Goal: Information Seeking & Learning: Learn about a topic

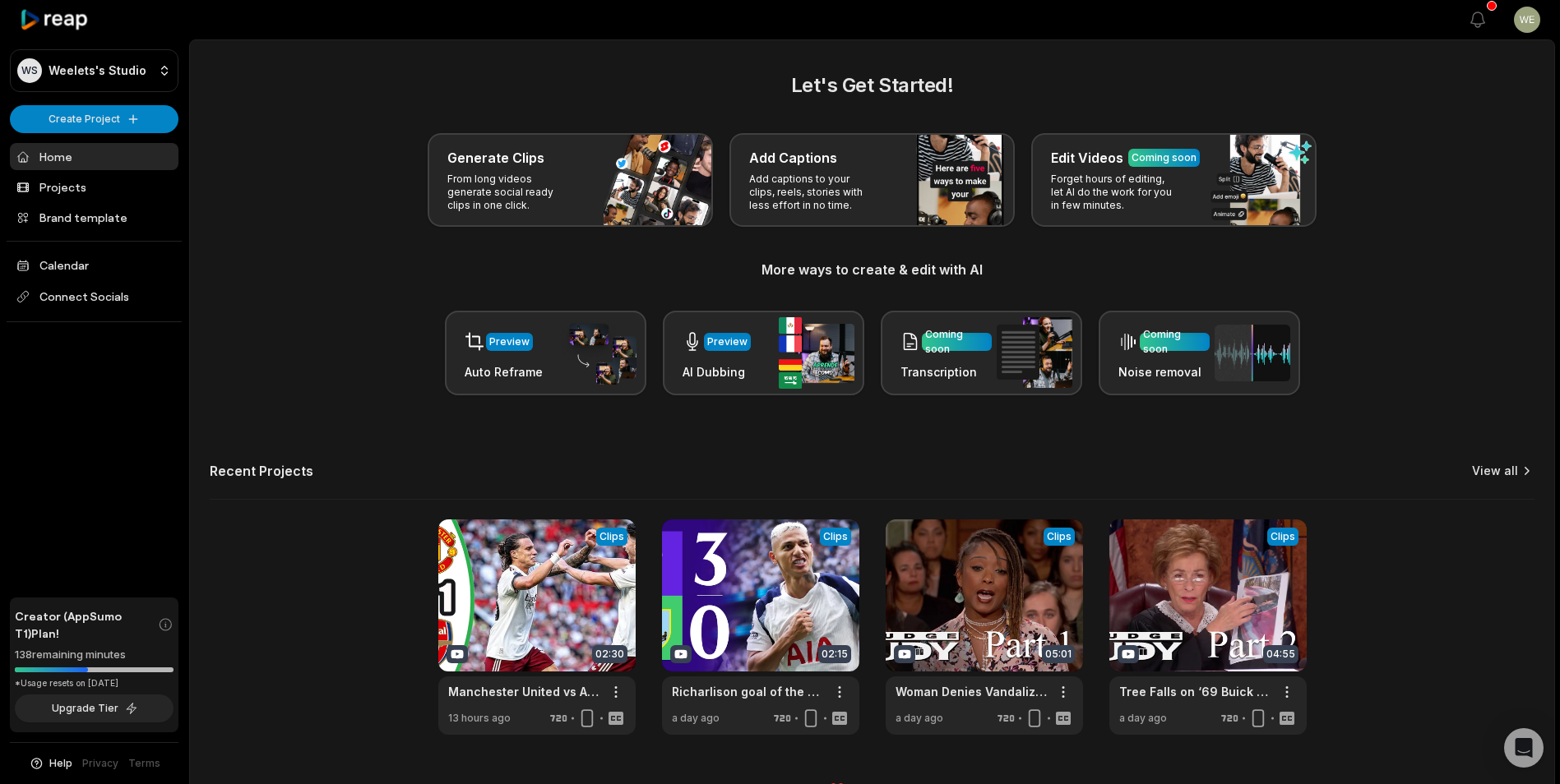
click at [1495, 469] on link "View all" at bounding box center [1494, 471] width 46 height 16
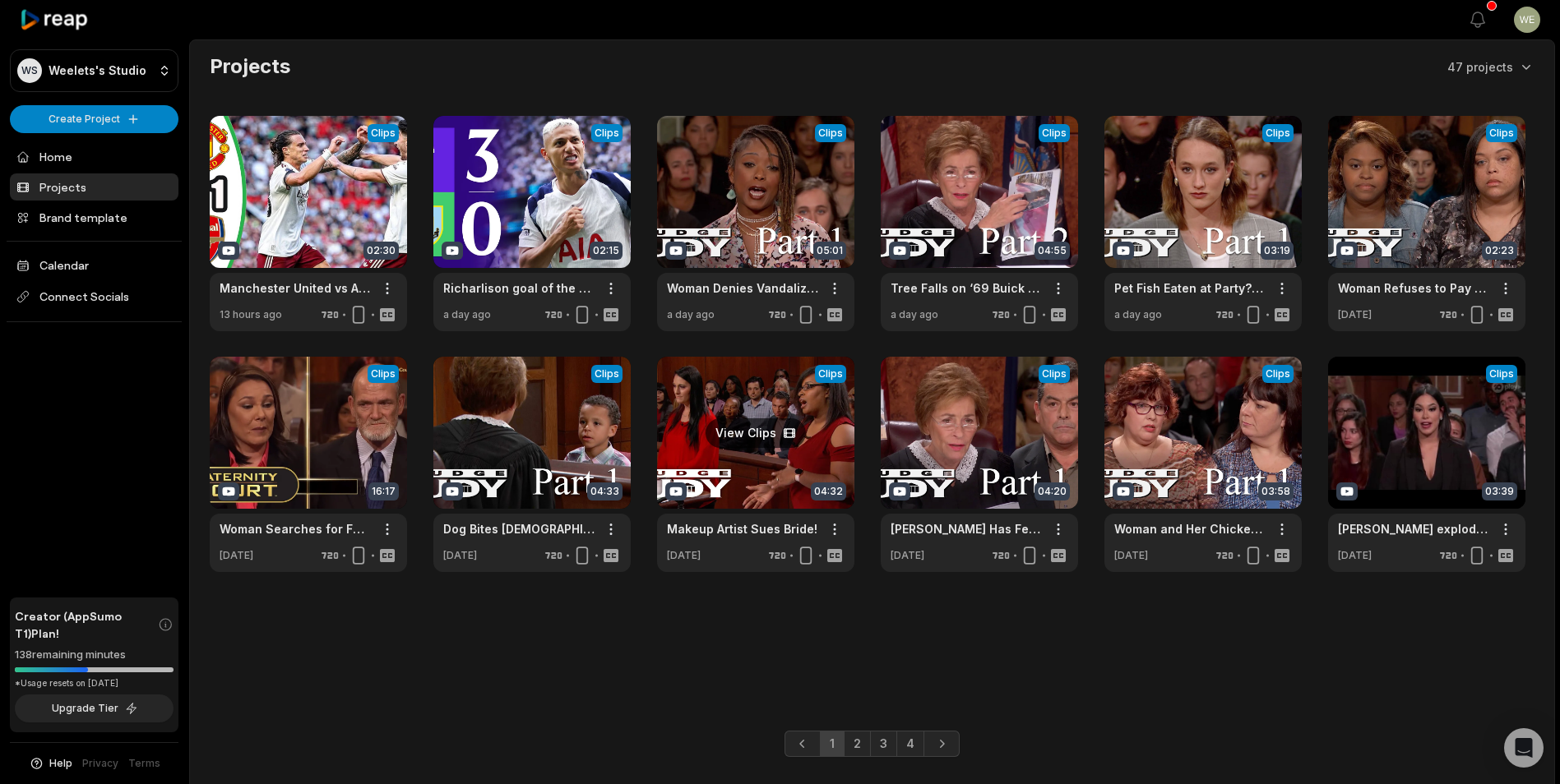
click at [756, 474] on link at bounding box center [755, 464] width 198 height 216
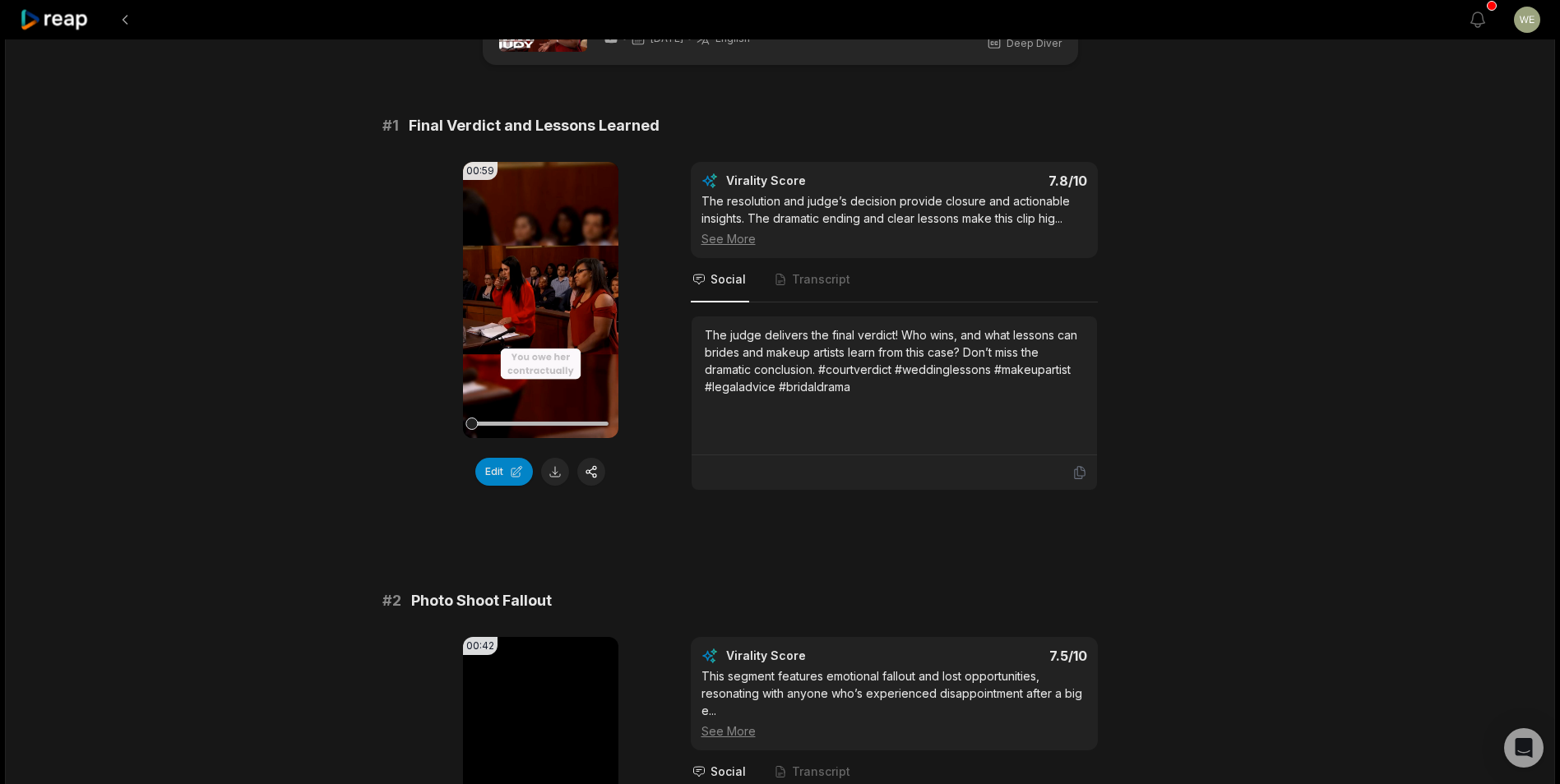
scroll to position [82, 0]
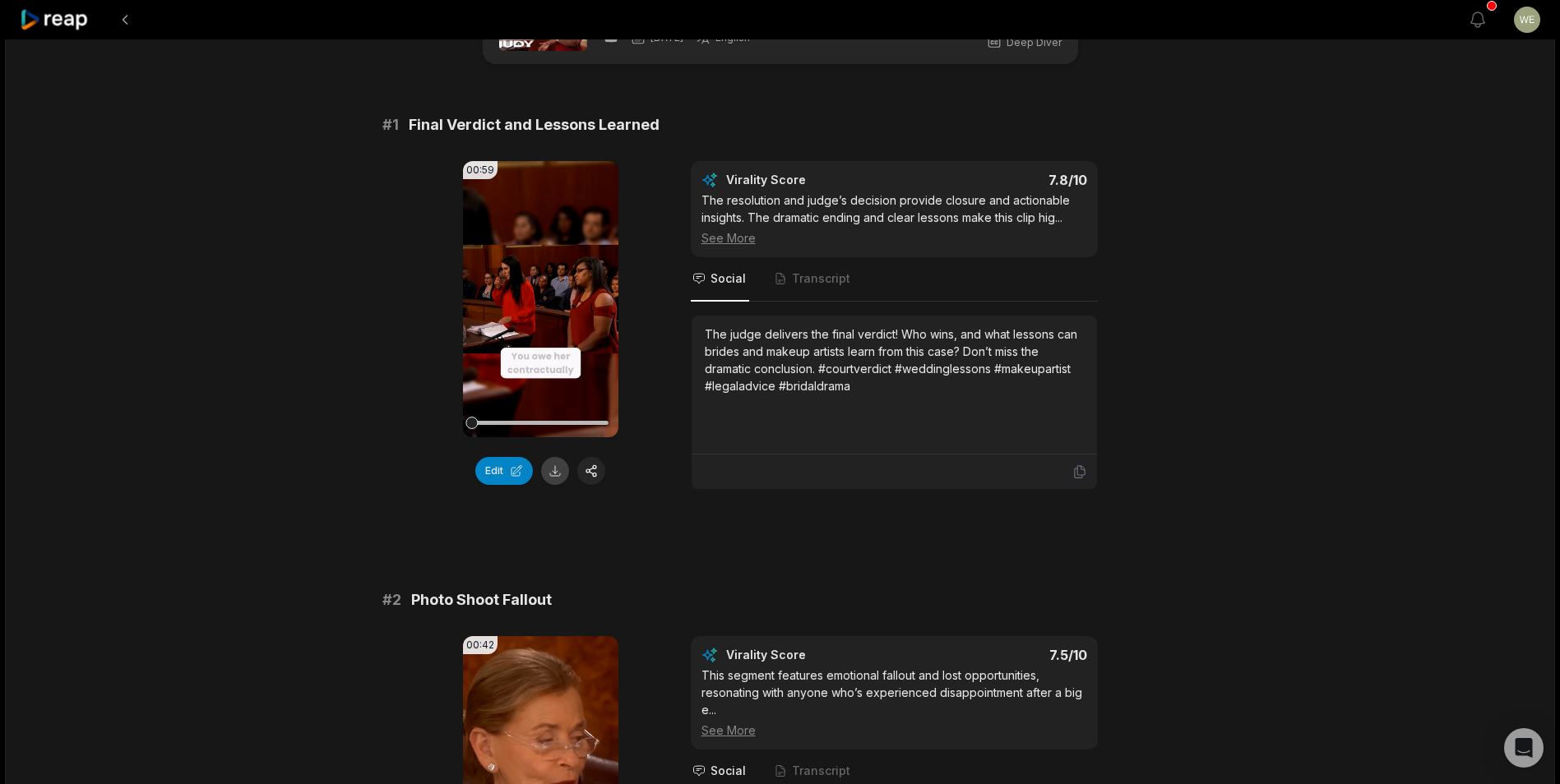
click at [556, 469] on button at bounding box center [555, 471] width 28 height 28
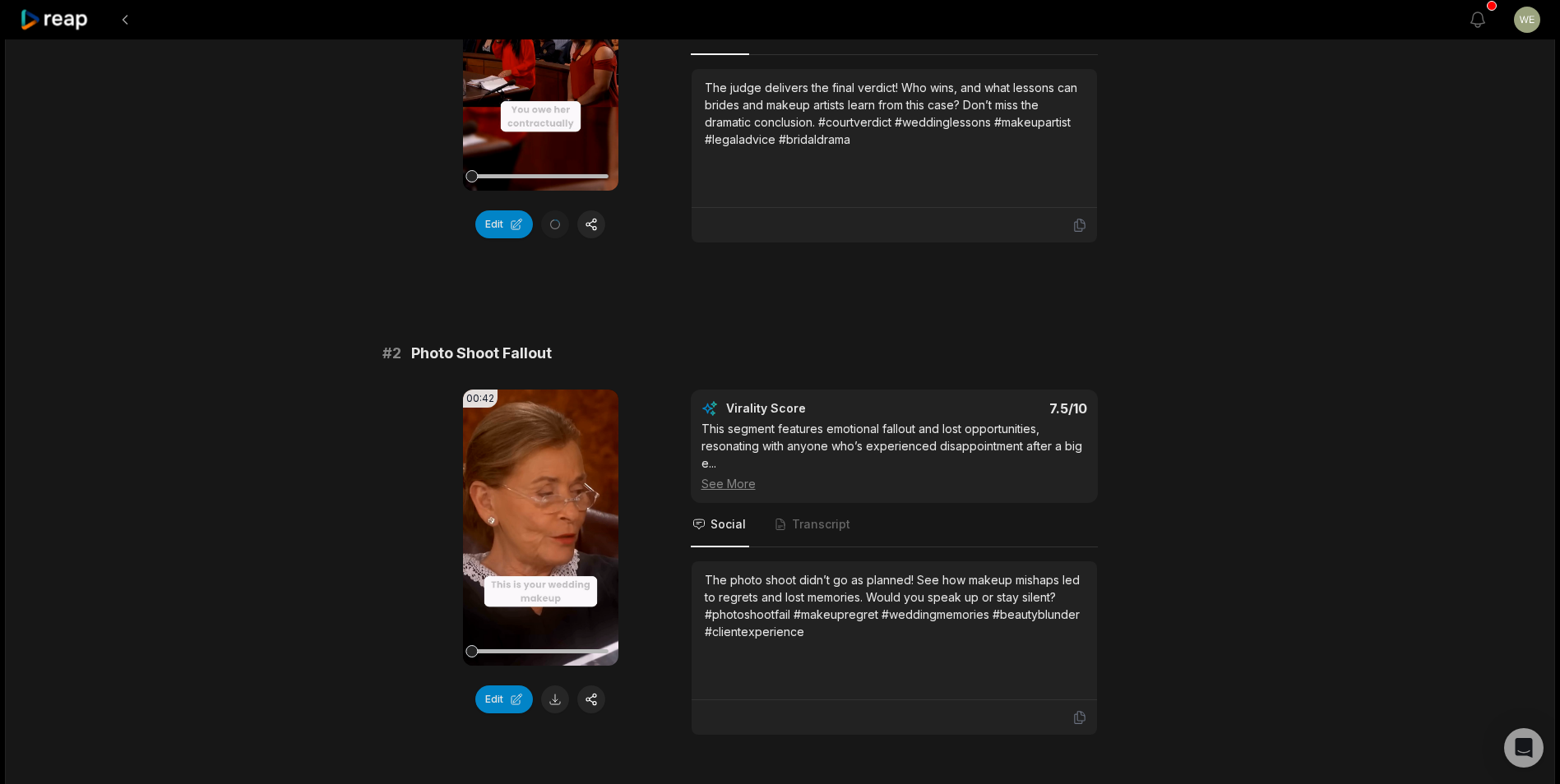
scroll to position [493, 0]
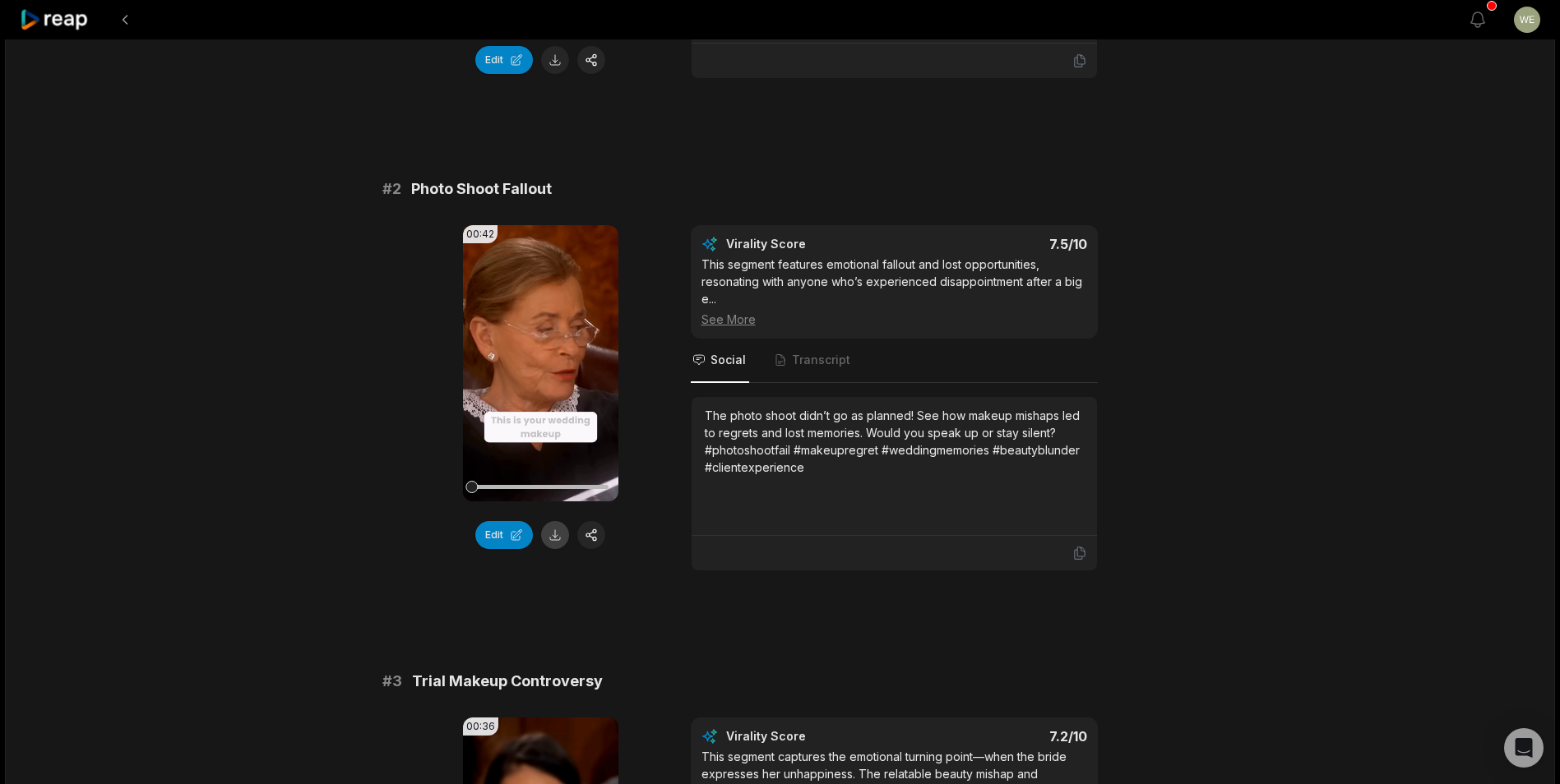
click at [559, 536] on button at bounding box center [555, 535] width 28 height 28
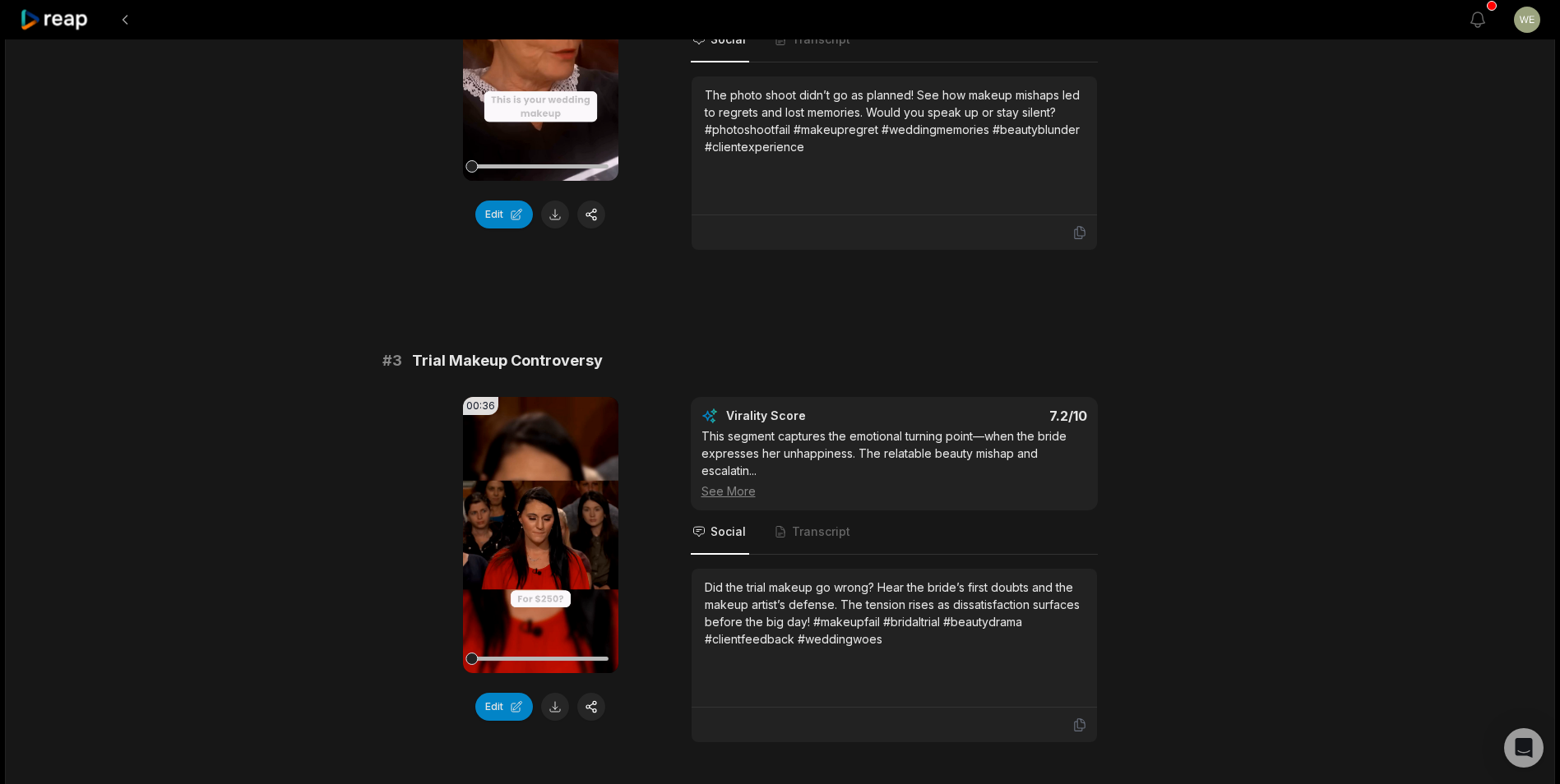
scroll to position [822, 0]
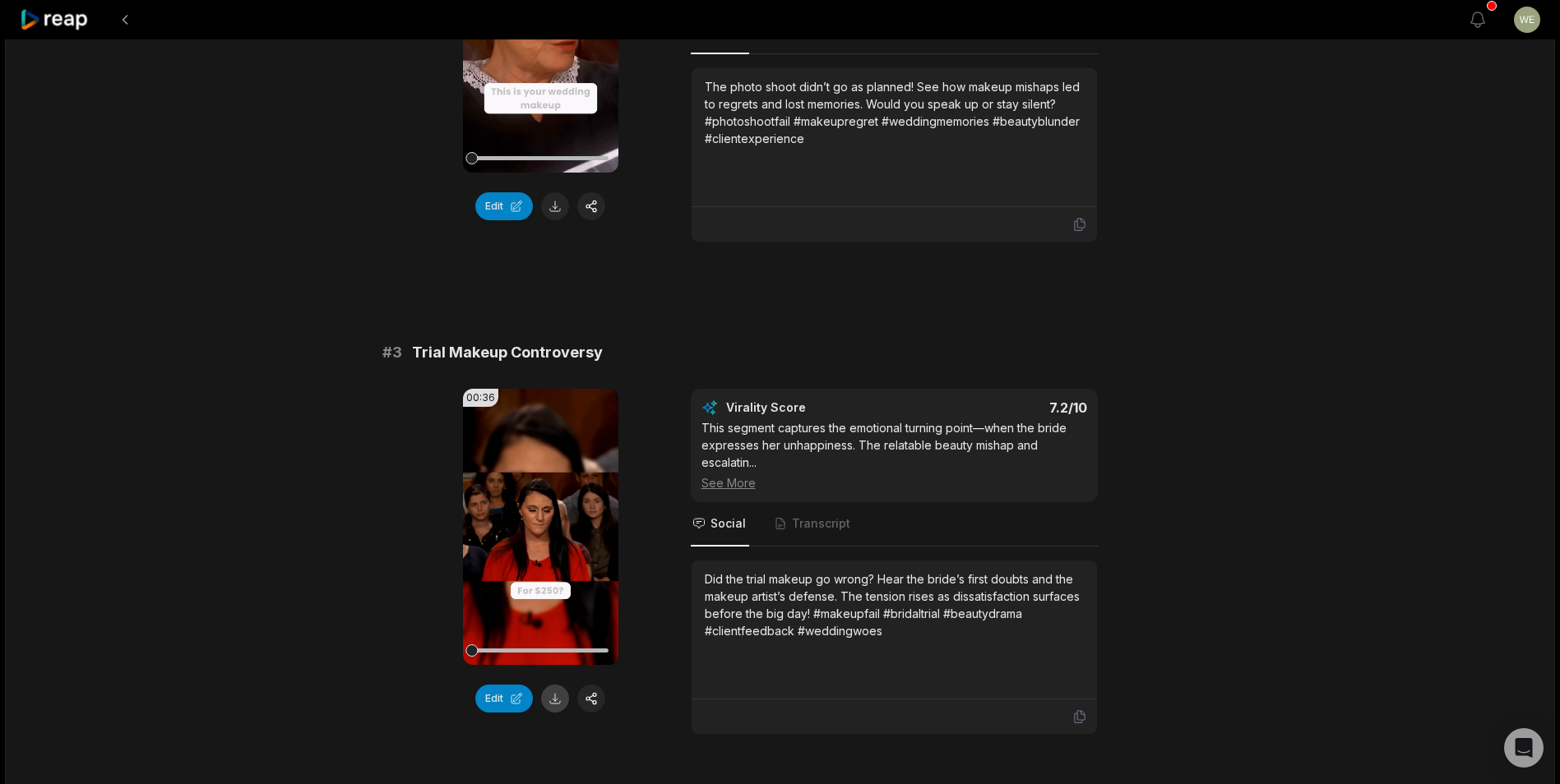
click at [558, 700] on button at bounding box center [555, 698] width 28 height 28
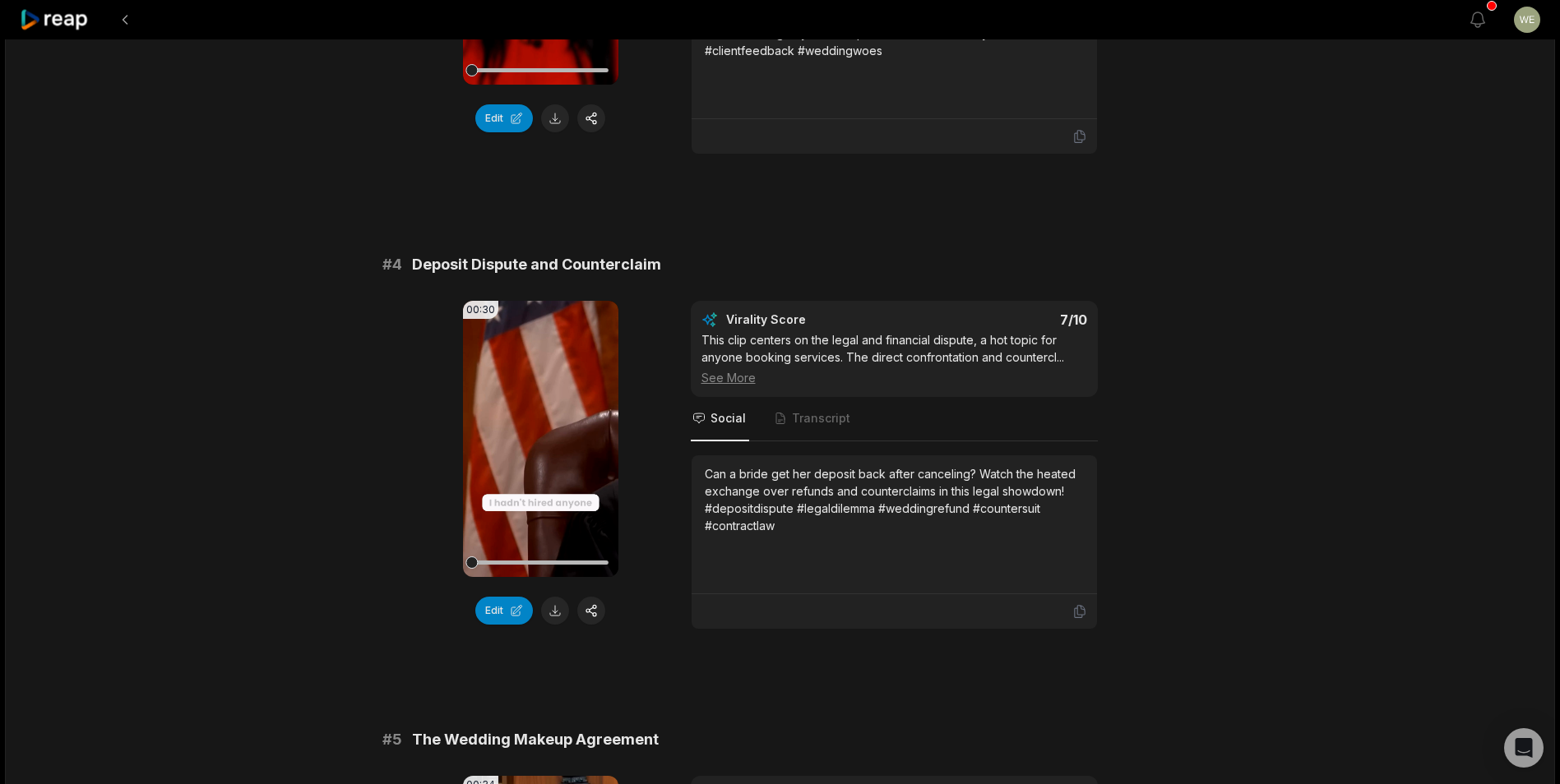
scroll to position [1480, 0]
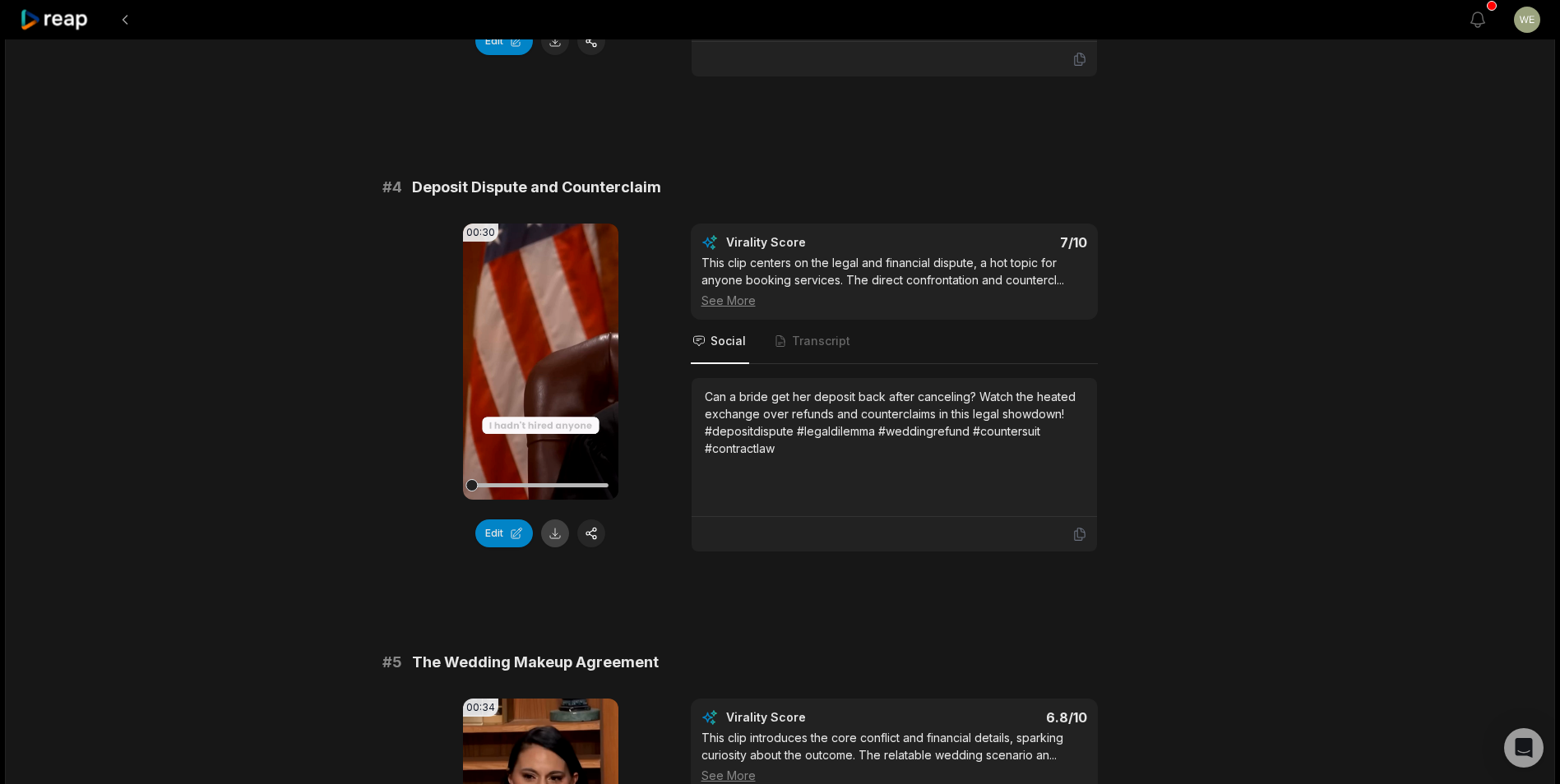
click at [549, 536] on button at bounding box center [555, 533] width 28 height 28
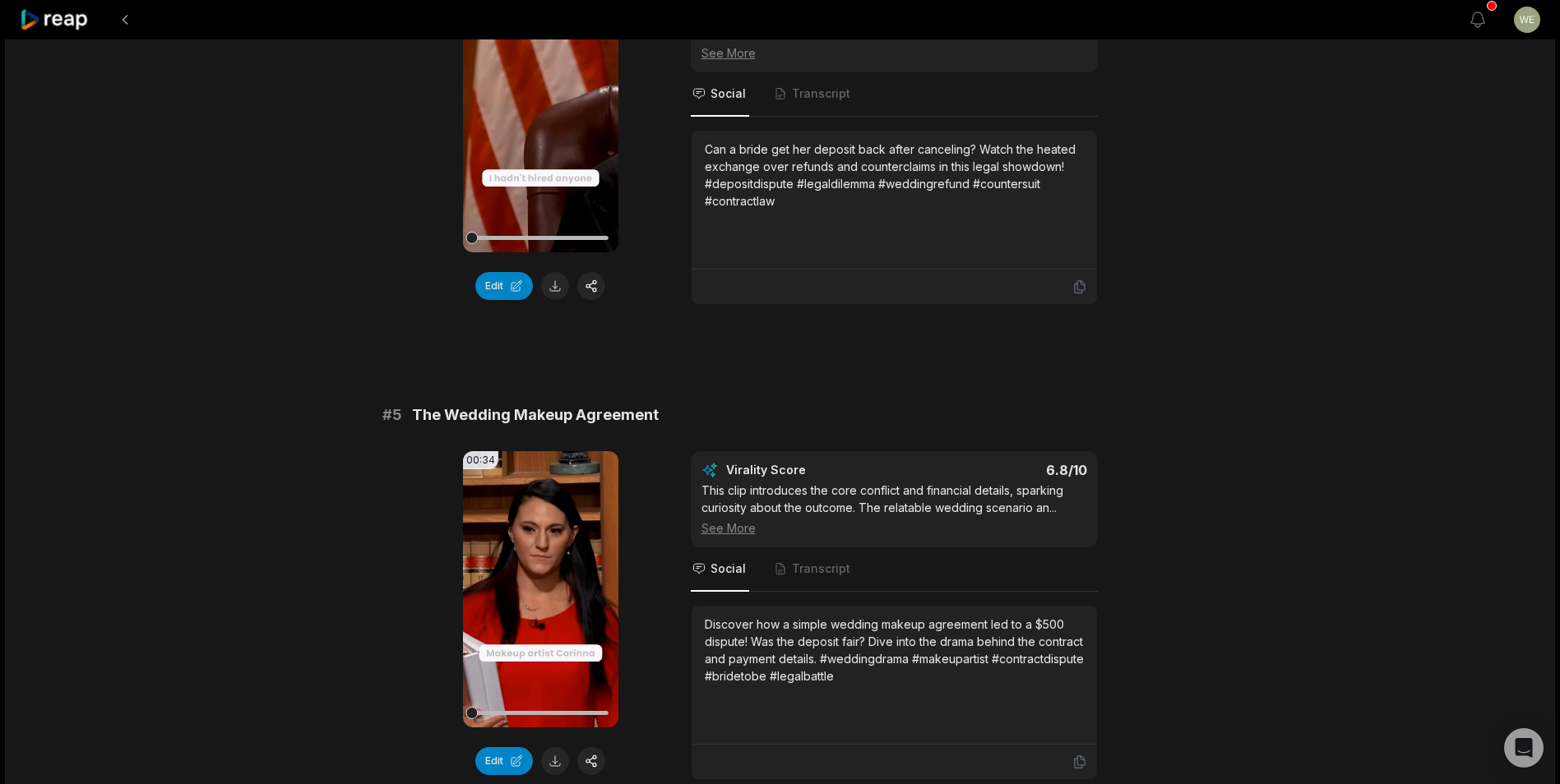
scroll to position [1891, 0]
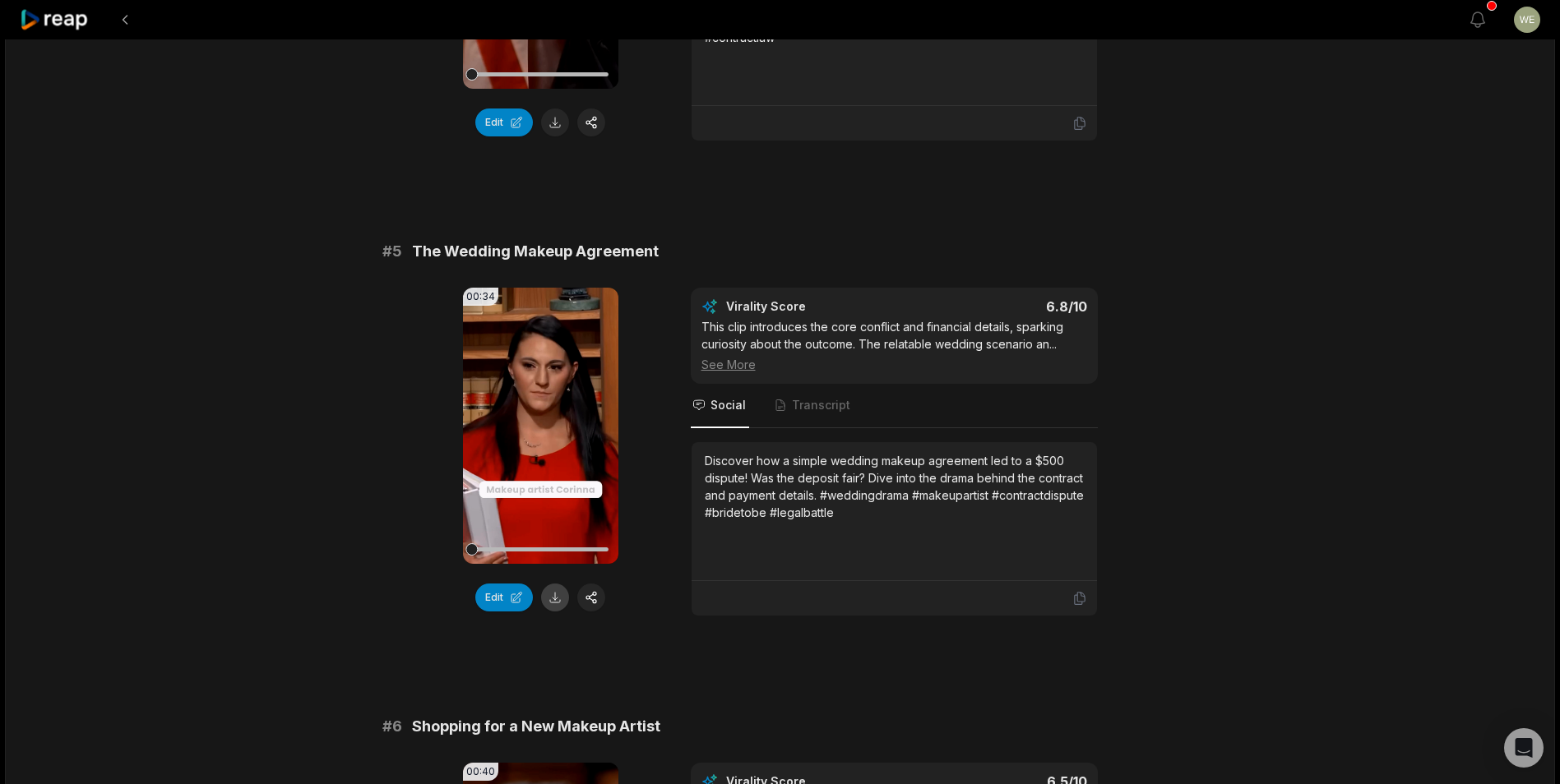
click at [559, 600] on button at bounding box center [555, 597] width 28 height 28
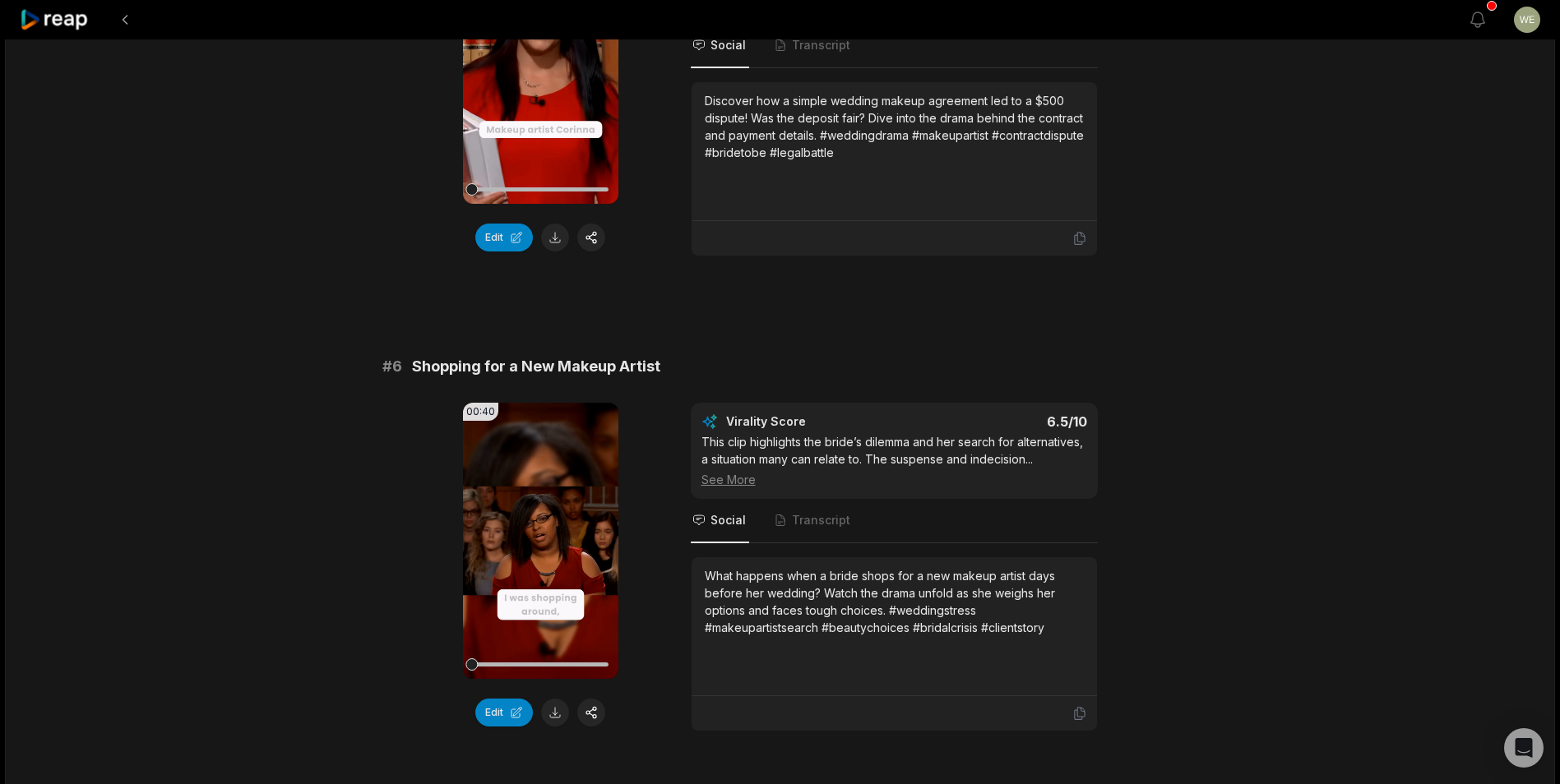
scroll to position [2322, 0]
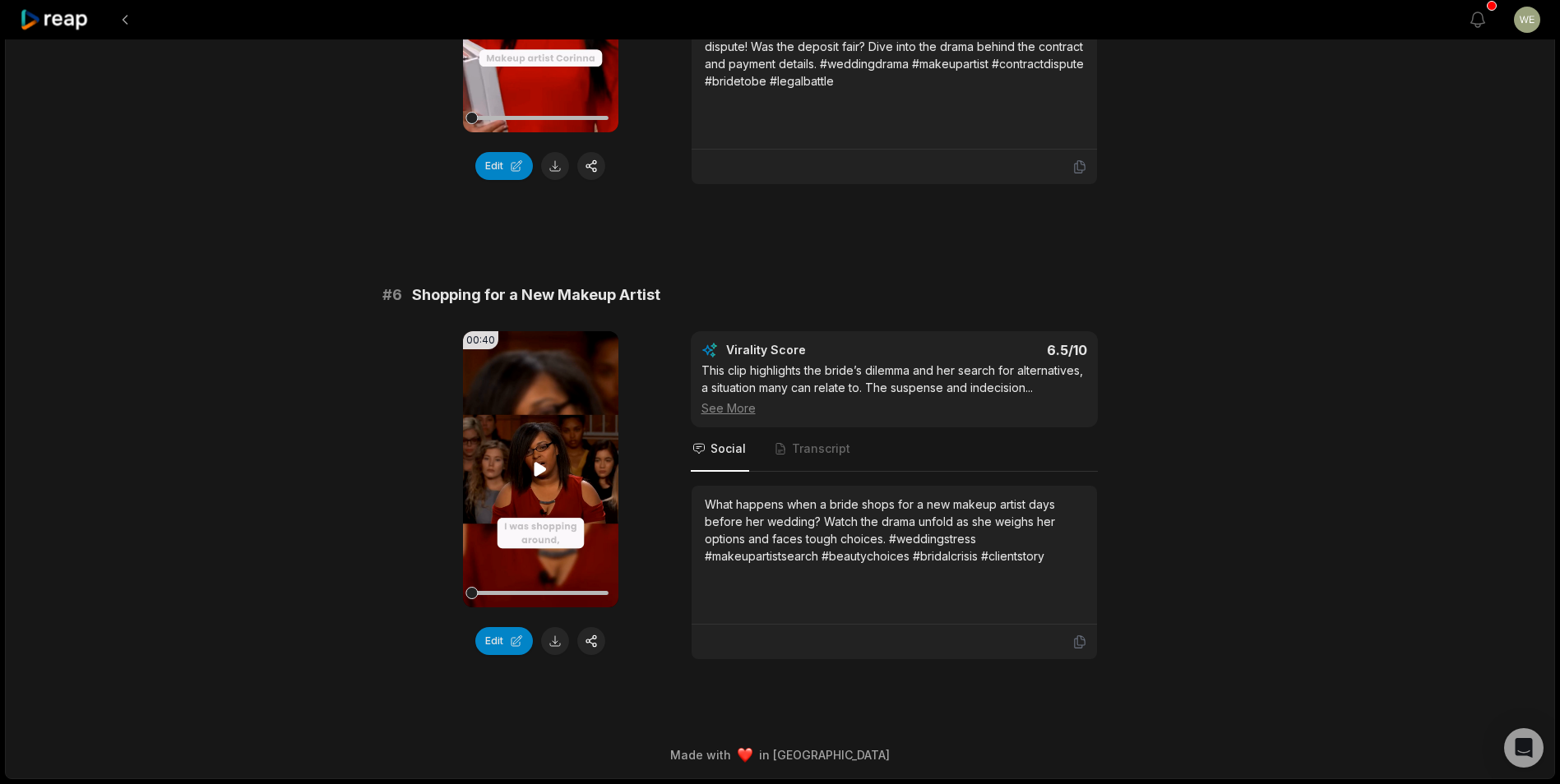
drag, startPoint x: 555, startPoint y: 649, endPoint x: 584, endPoint y: 607, distance: 51.0
click at [555, 649] on button at bounding box center [555, 641] width 28 height 28
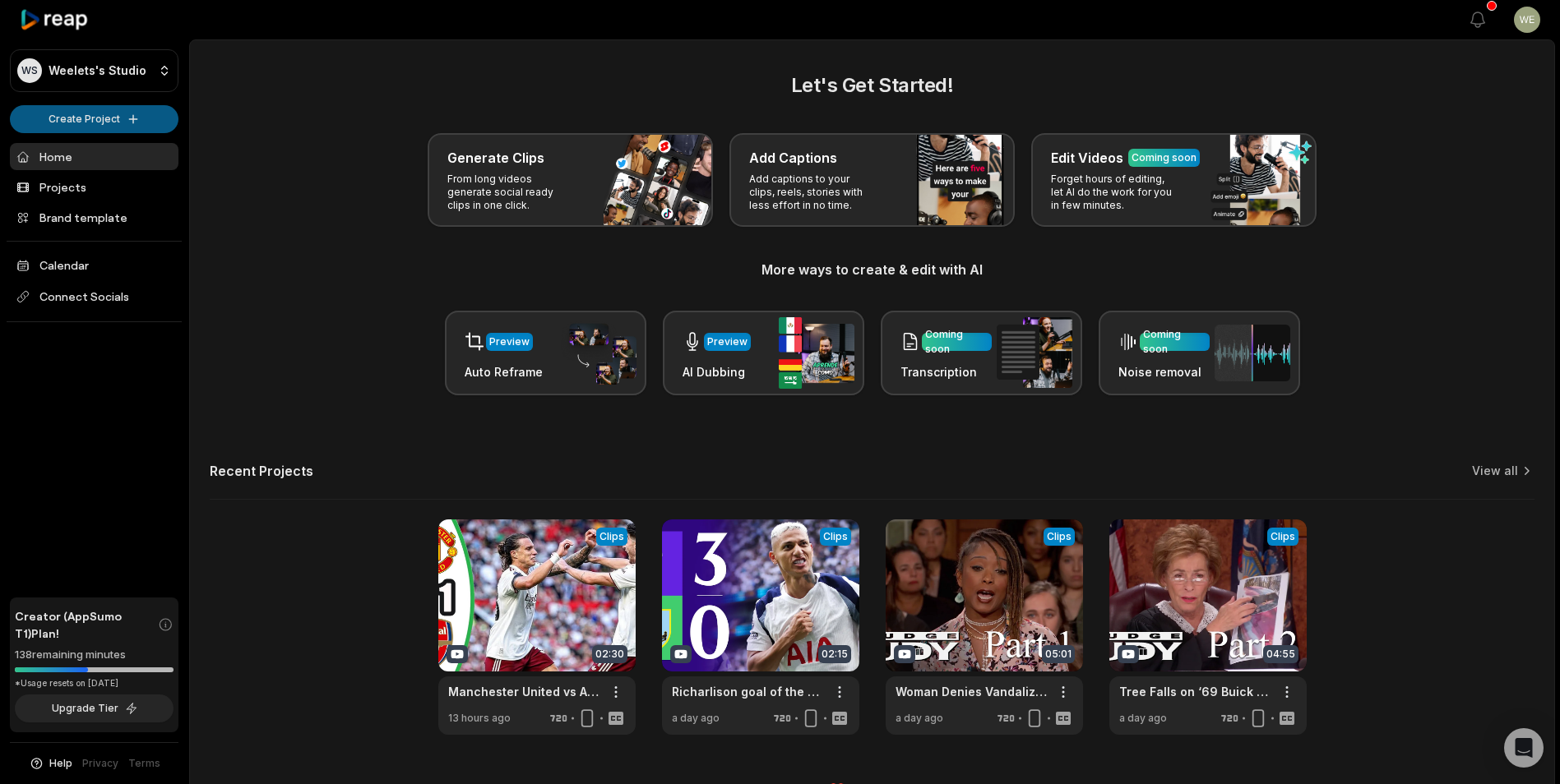
click at [99, 125] on html "WS Weelets's Studio Create Project Home Projects Brand template Calendar Connec…" at bounding box center [780, 392] width 1560 height 784
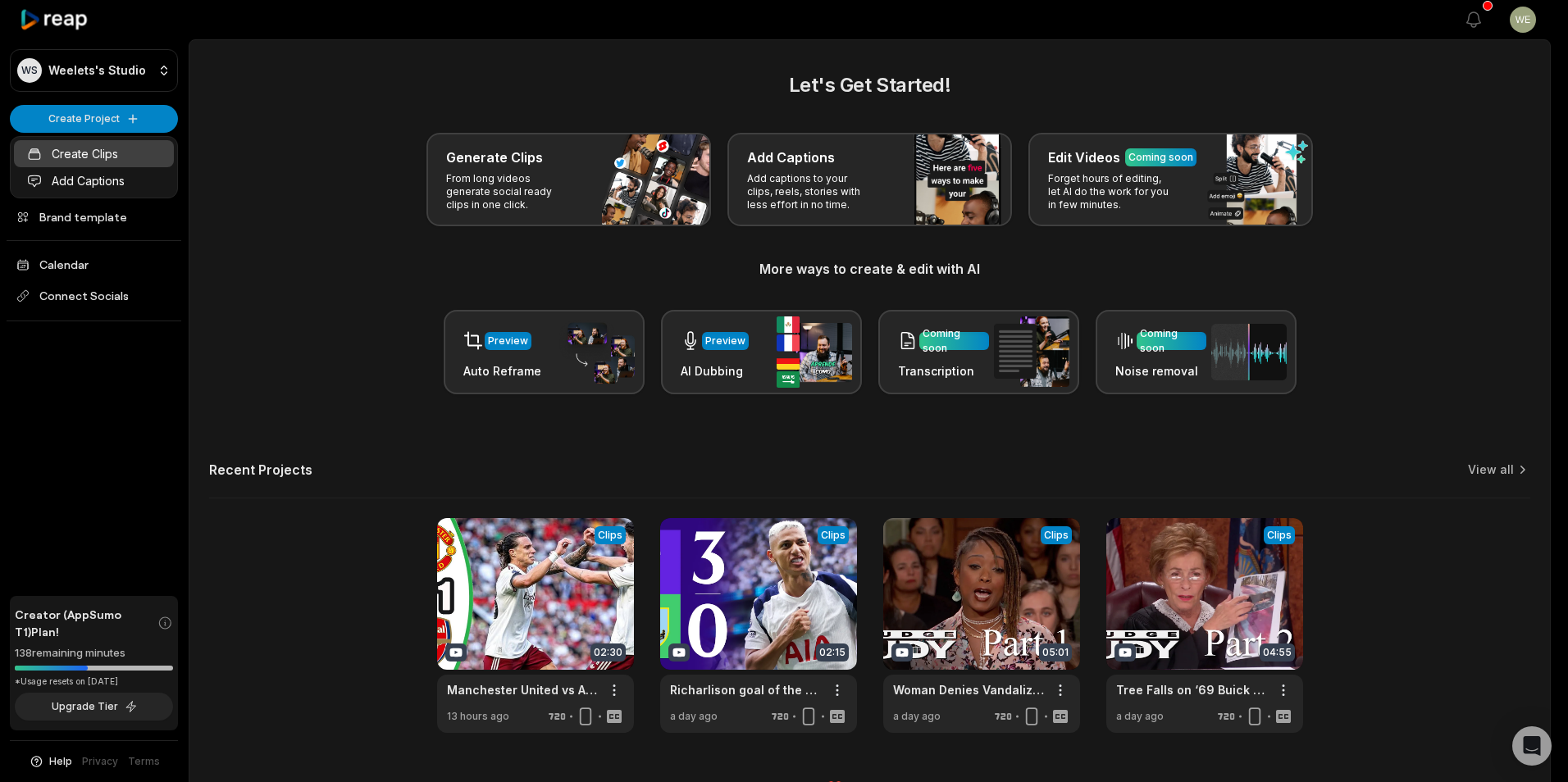
click at [86, 157] on link "Create Clips" at bounding box center [94, 154] width 160 height 27
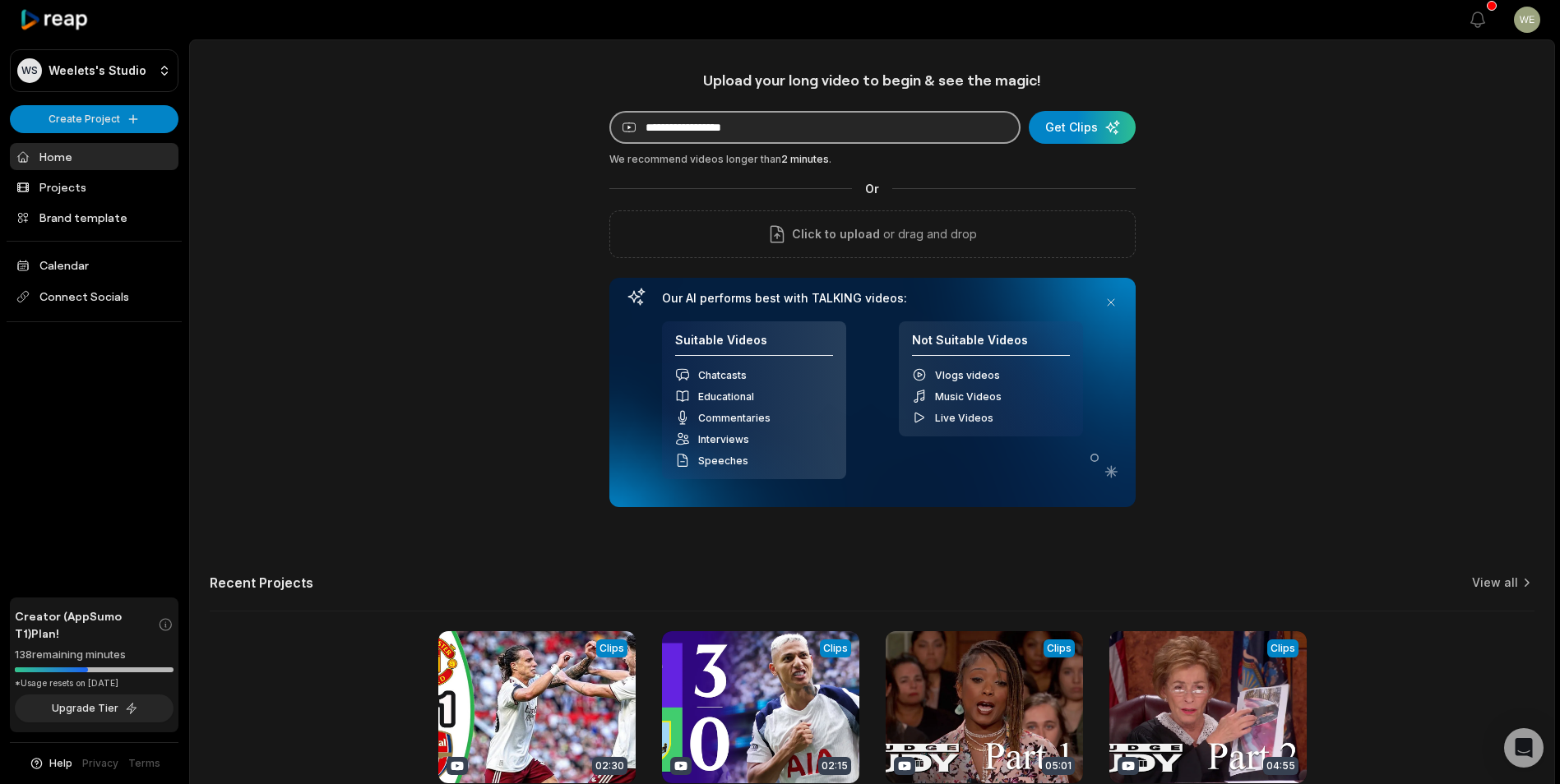
click at [900, 125] on input at bounding box center [815, 127] width 411 height 32
paste input "**********"
type input "**********"
click at [1111, 125] on div "submit" at bounding box center [1082, 127] width 106 height 32
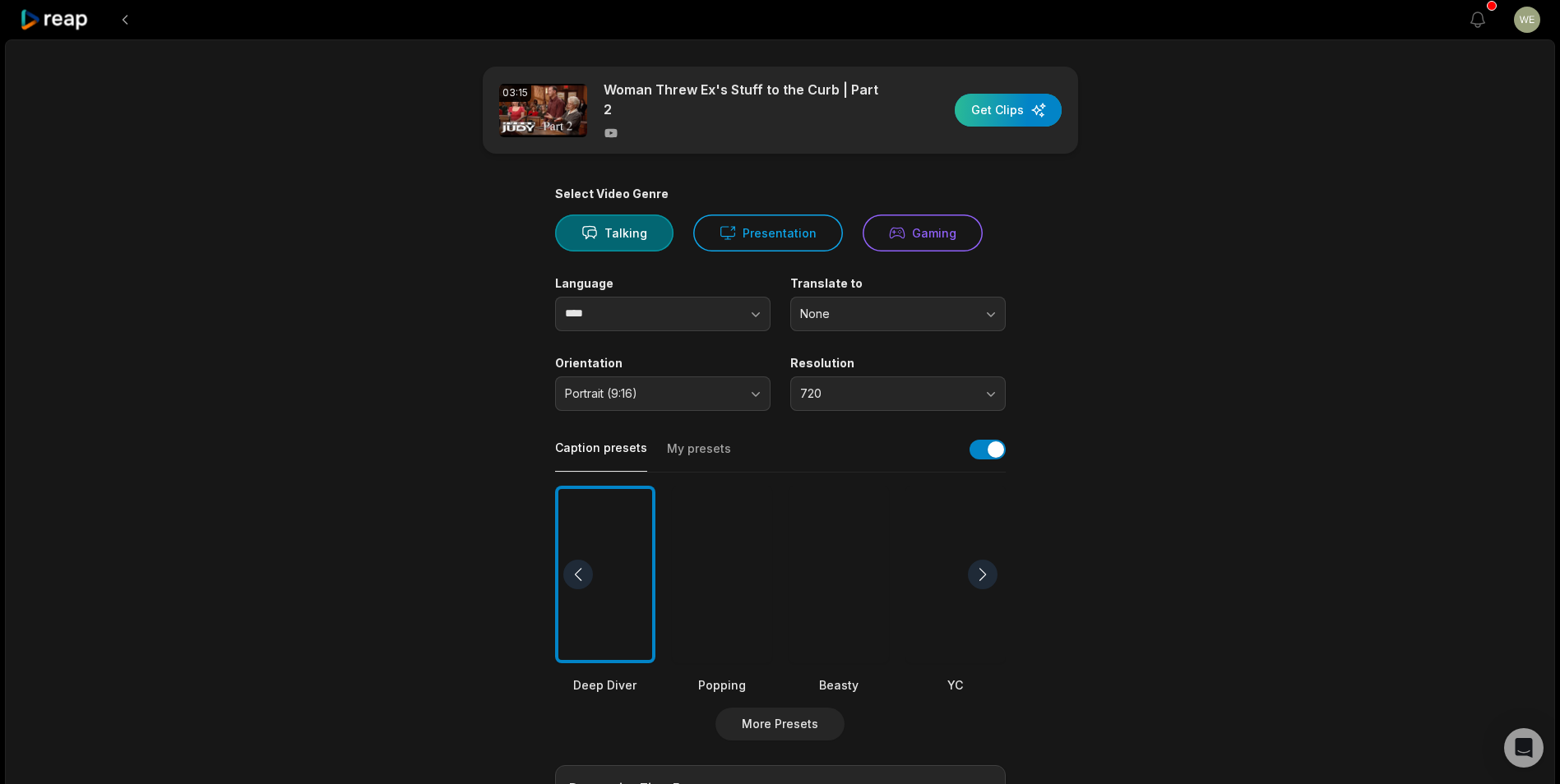
click at [999, 115] on div "button" at bounding box center [1008, 110] width 106 height 32
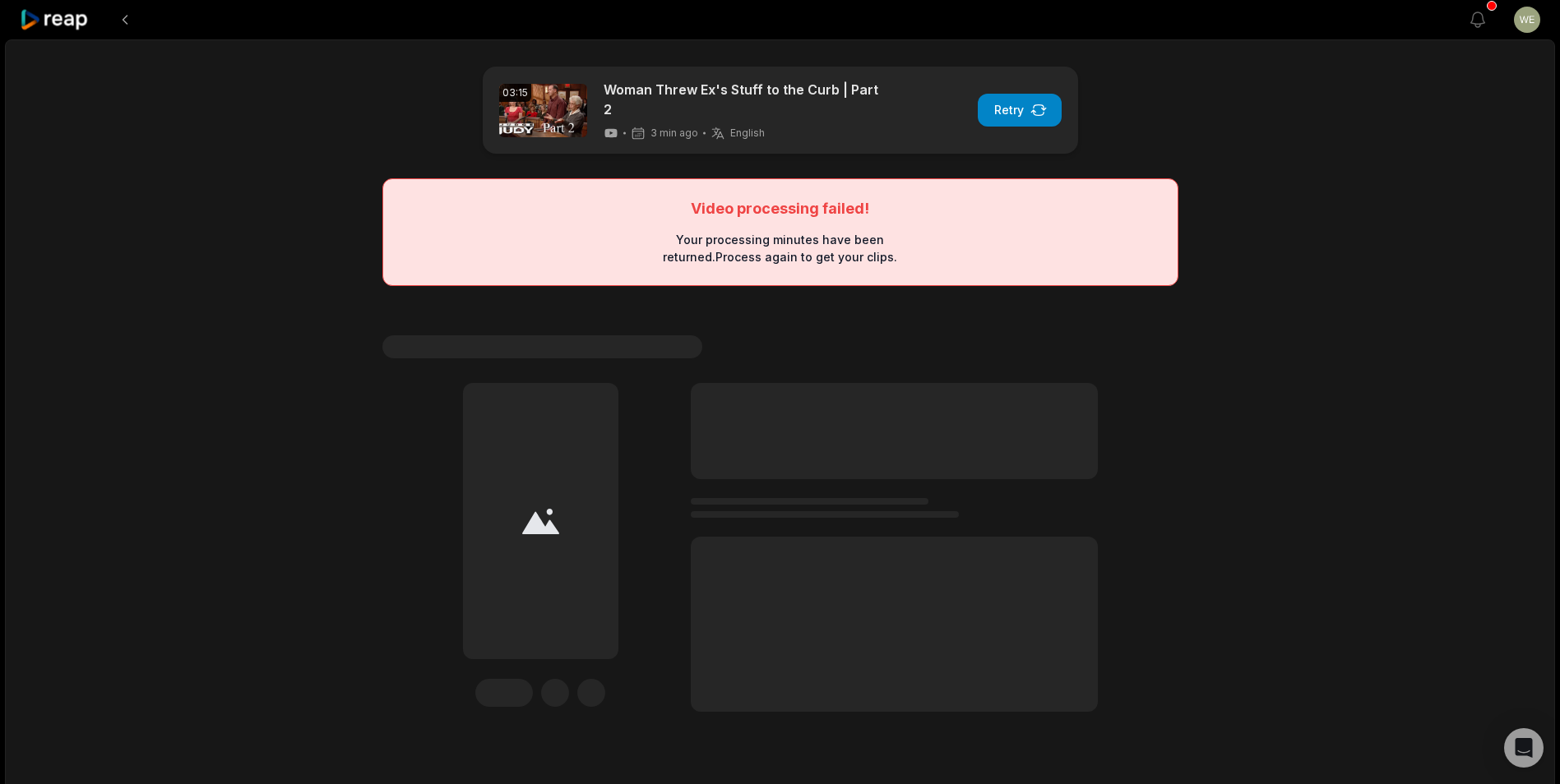
click at [1367, 284] on div "03:15 Woman Threw Ex's Stuff to the Curb | Part 2 3 min ago English en Retry Vi…" at bounding box center [780, 436] width 1550 height 792
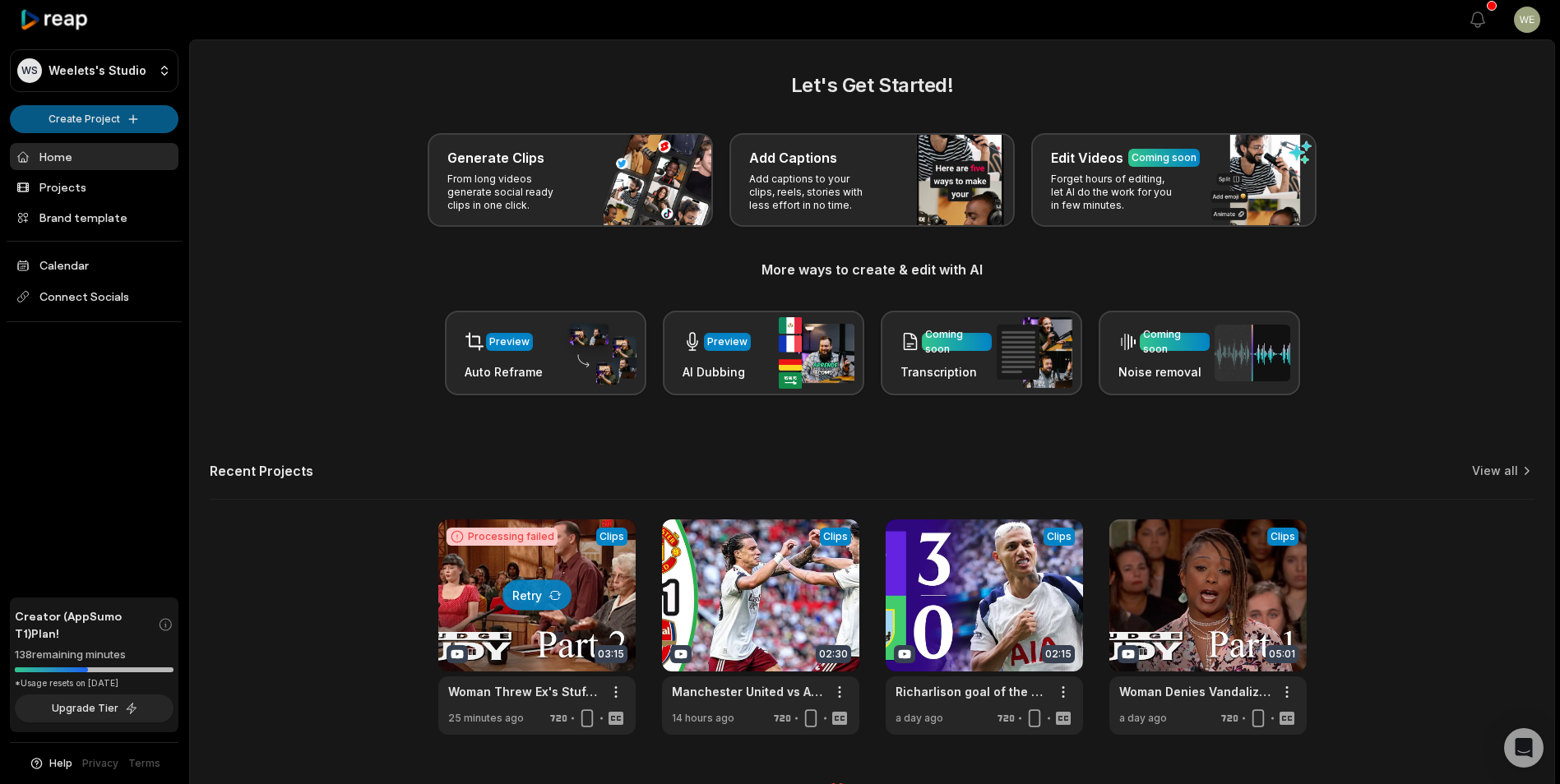
click at [121, 119] on html "WS Weelets's Studio Create Project Home Projects Brand template Calendar Connec…" at bounding box center [780, 392] width 1560 height 784
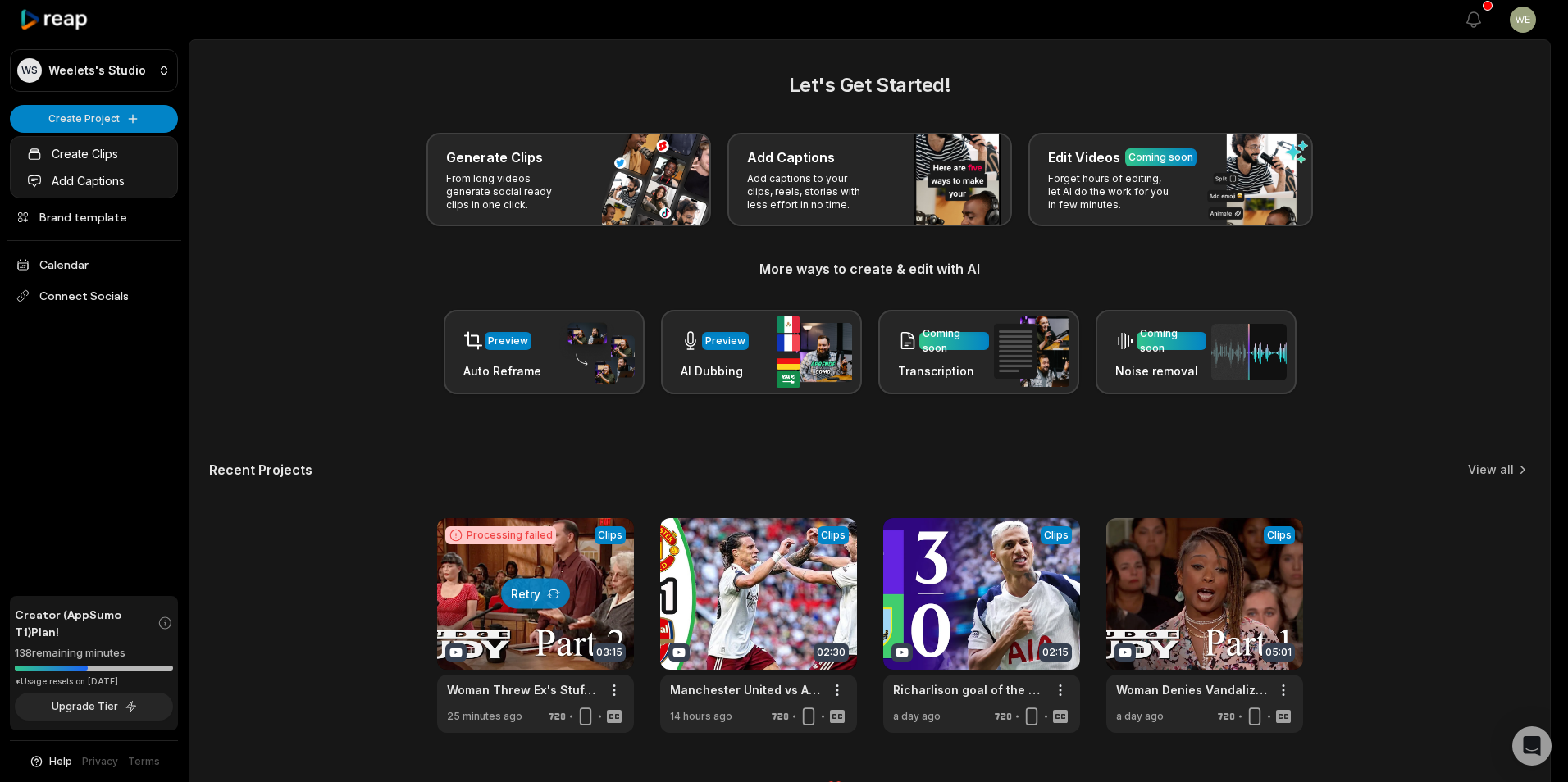
click at [614, 690] on html "WS Weelets's Studio Create Project Home Projects Brand template Calendar Connec…" at bounding box center [784, 391] width 1568 height 782
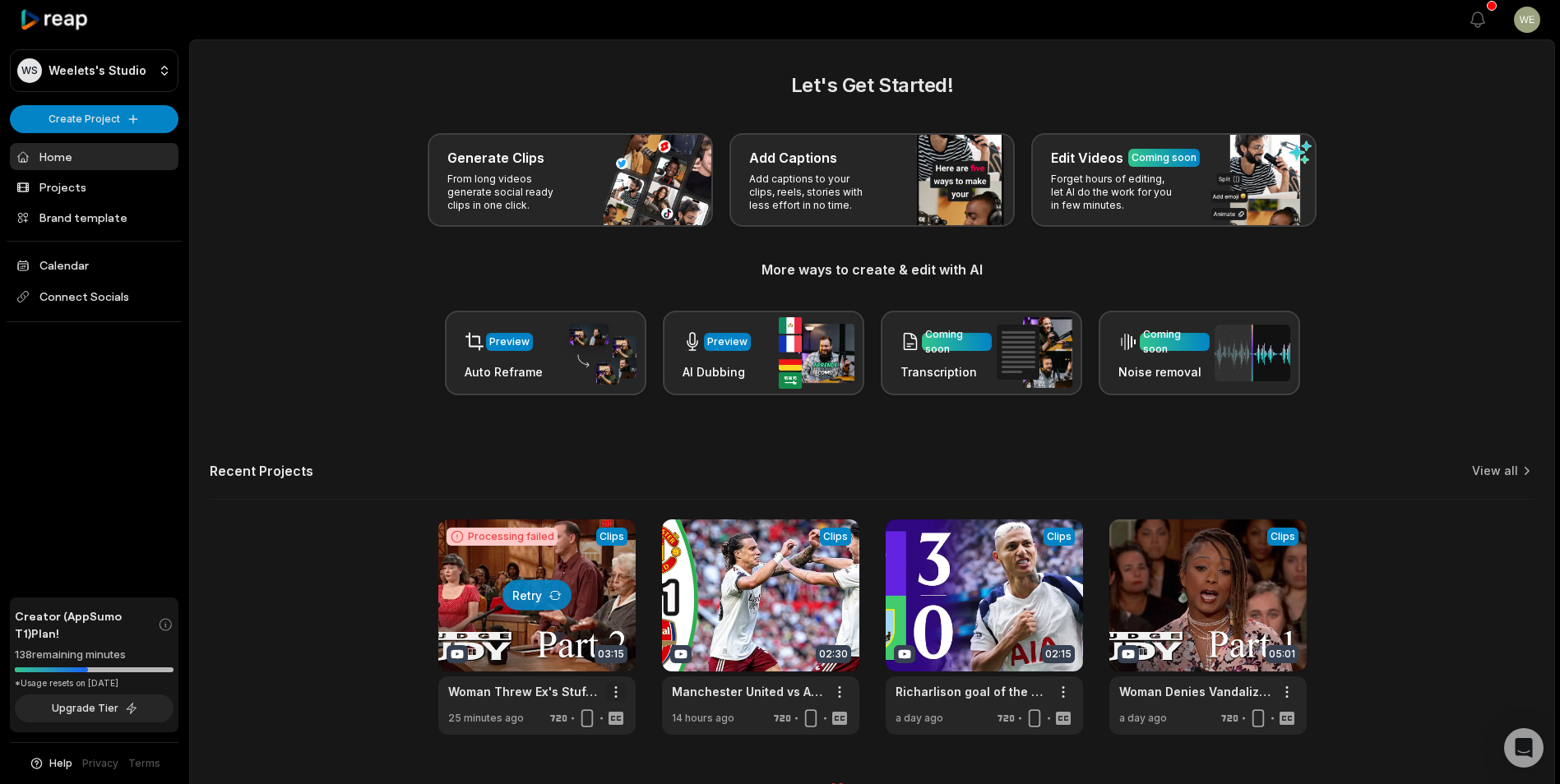
click at [616, 692] on html "WS Weelets's Studio Create Project Home Projects Brand template Calendar Connec…" at bounding box center [780, 392] width 1560 height 784
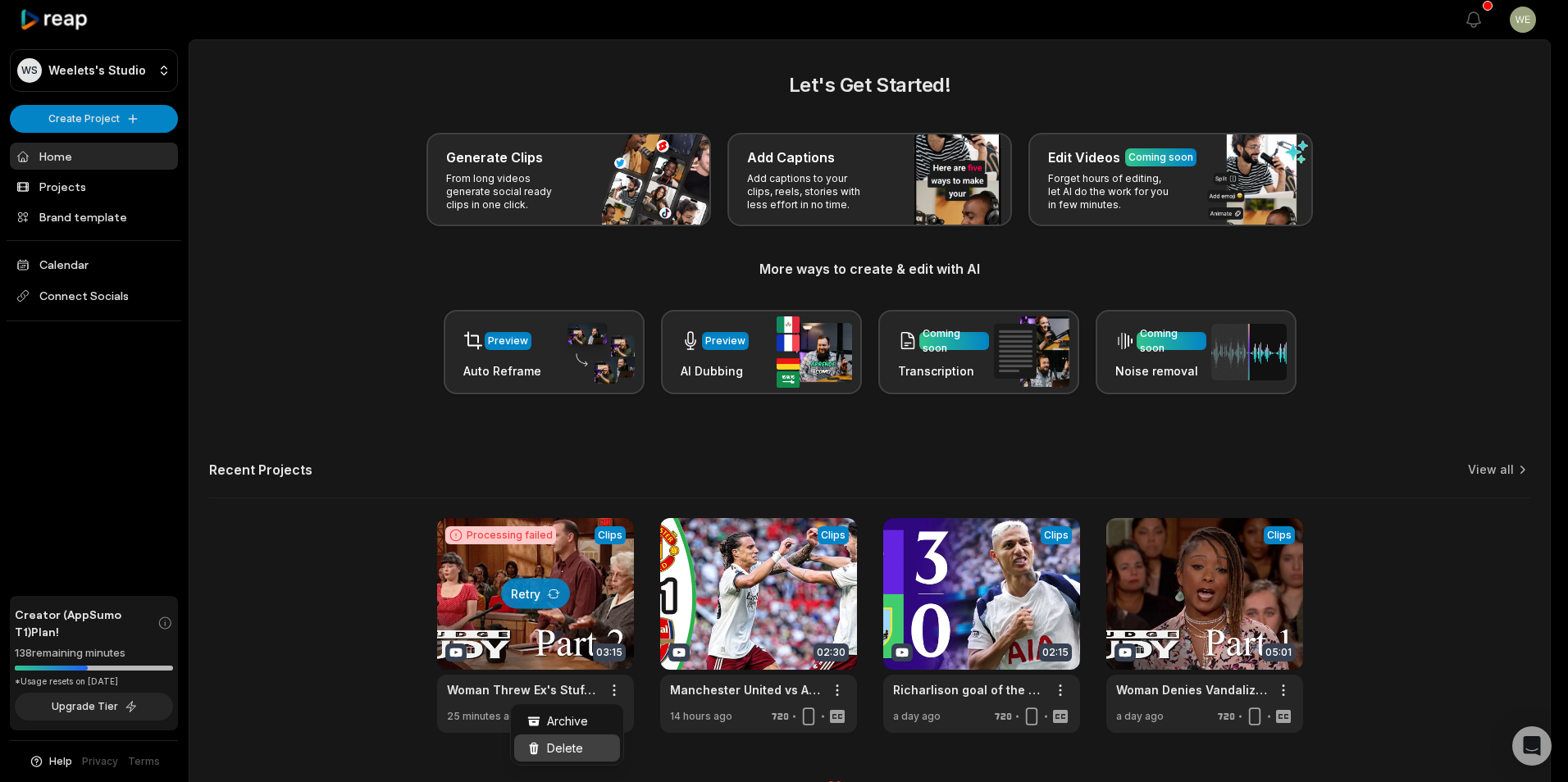
click at [596, 738] on div "Delete" at bounding box center [567, 748] width 106 height 27
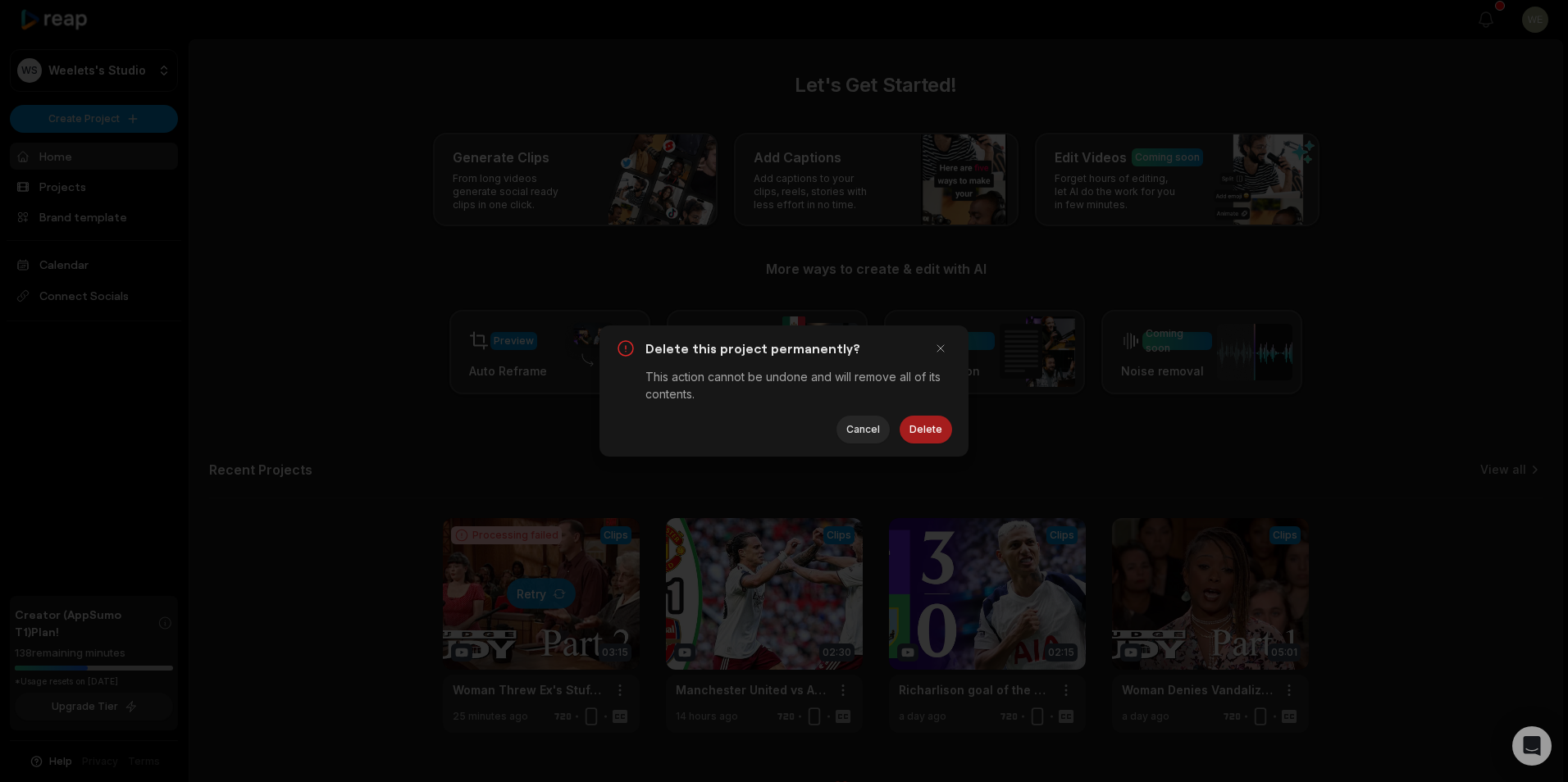
click at [929, 430] on button "Delete" at bounding box center [926, 429] width 52 height 28
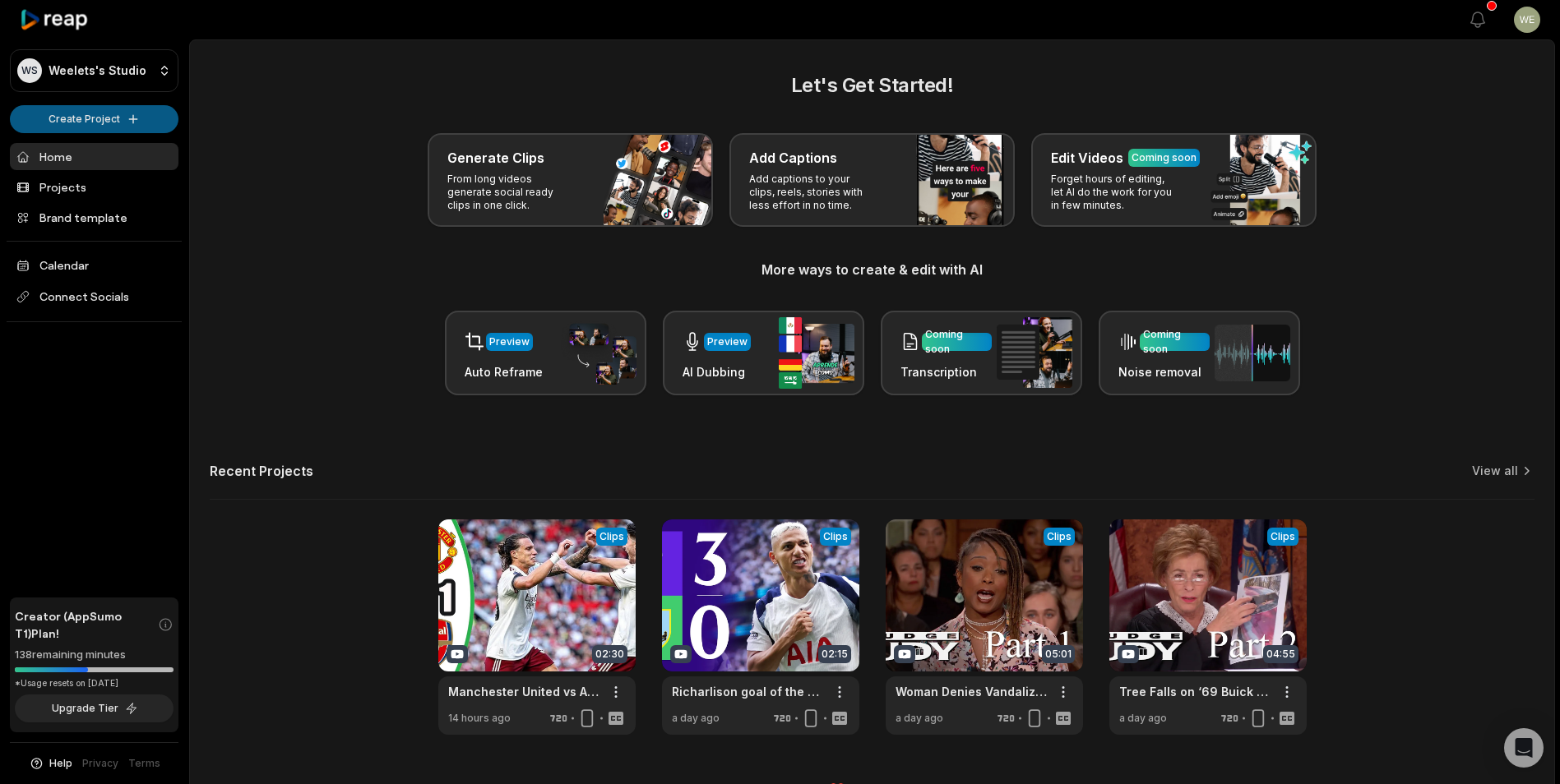
click at [107, 124] on html "WS Weelets's Studio Create Project Home Projects Brand template Calendar Connec…" at bounding box center [780, 392] width 1560 height 784
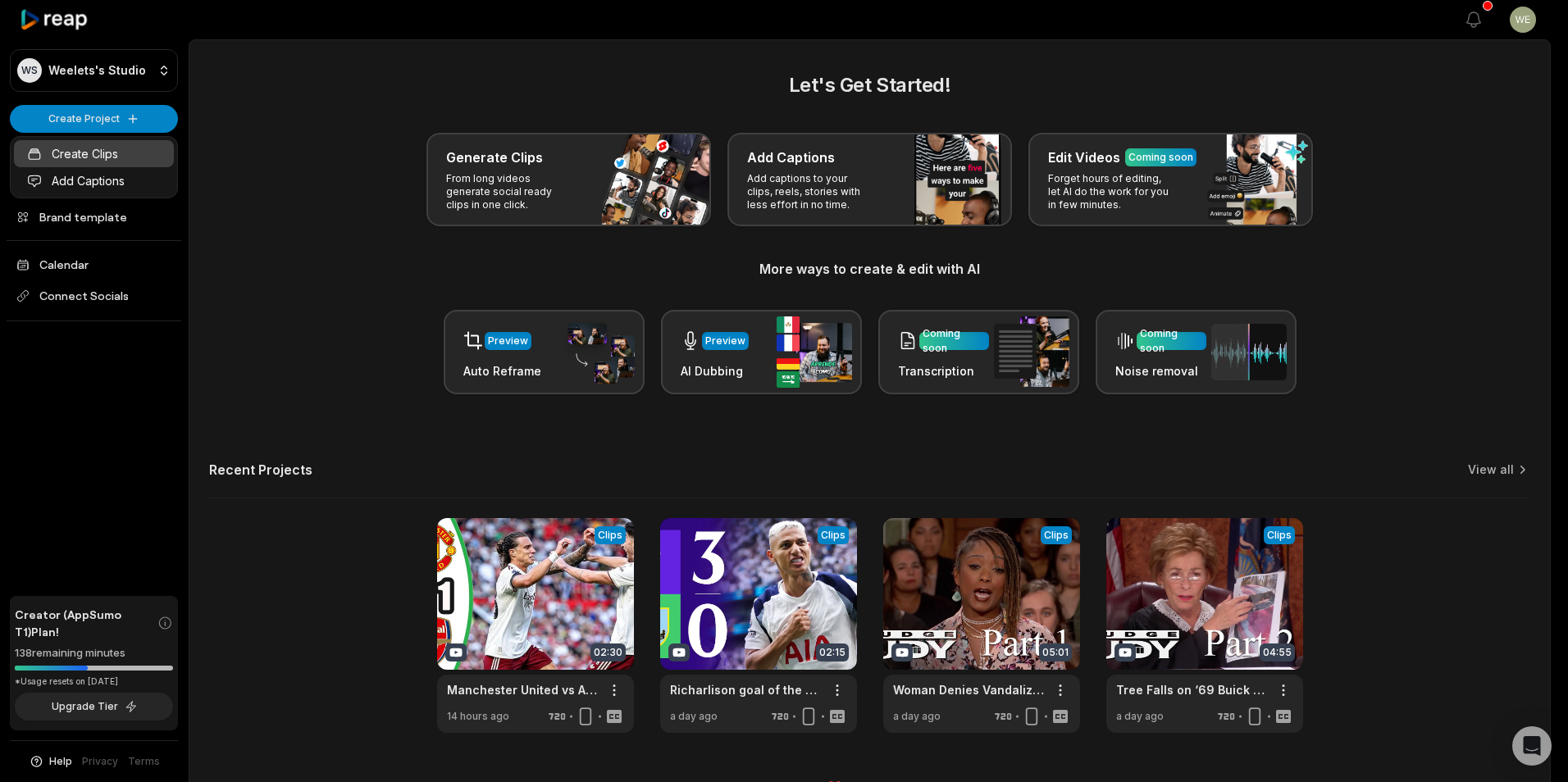
click at [99, 157] on link "Create Clips" at bounding box center [94, 154] width 160 height 27
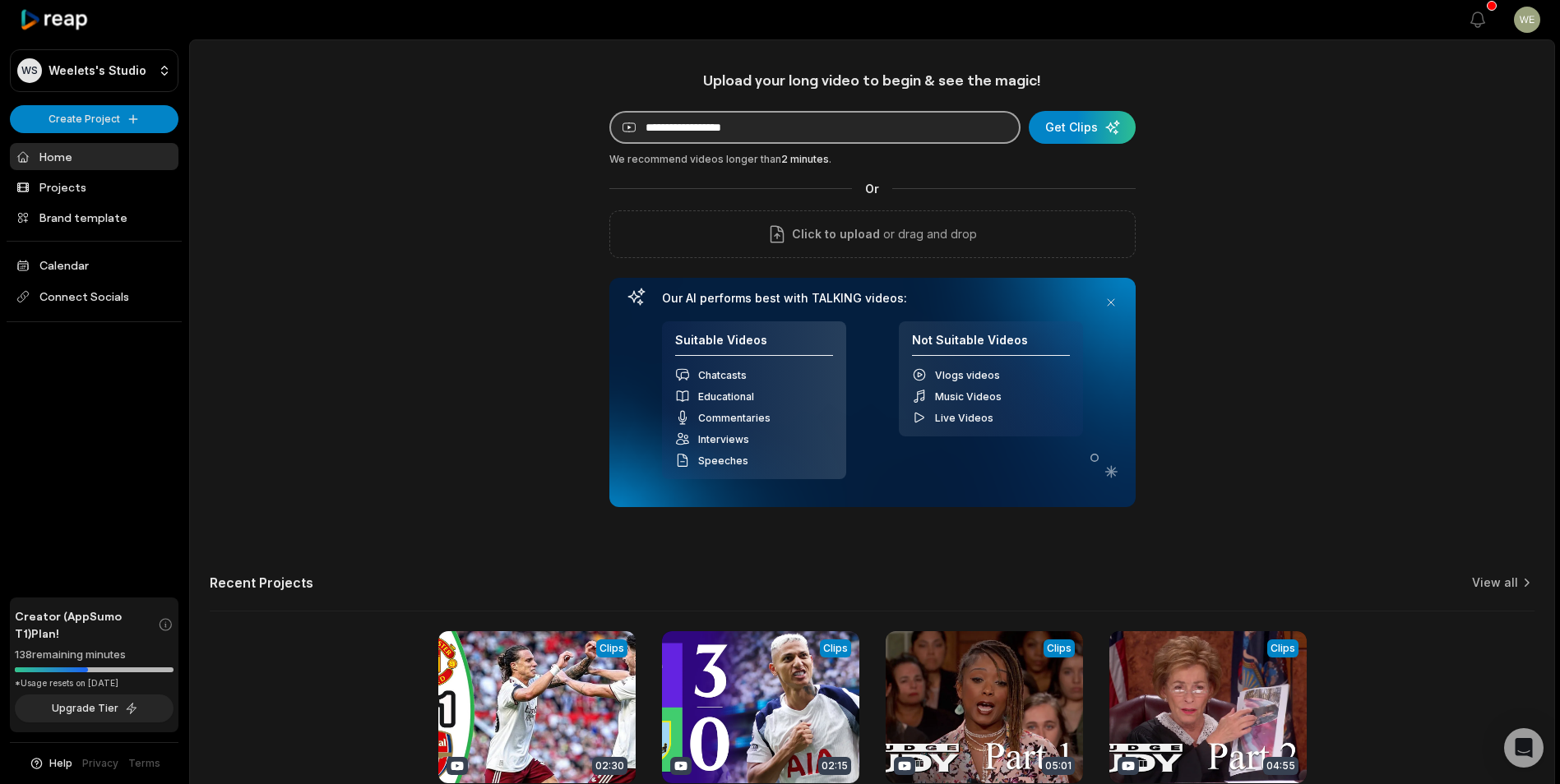
click at [839, 130] on input at bounding box center [815, 127] width 411 height 32
paste input "**********"
type input "**********"
click at [1103, 120] on div "submit" at bounding box center [1082, 127] width 106 height 32
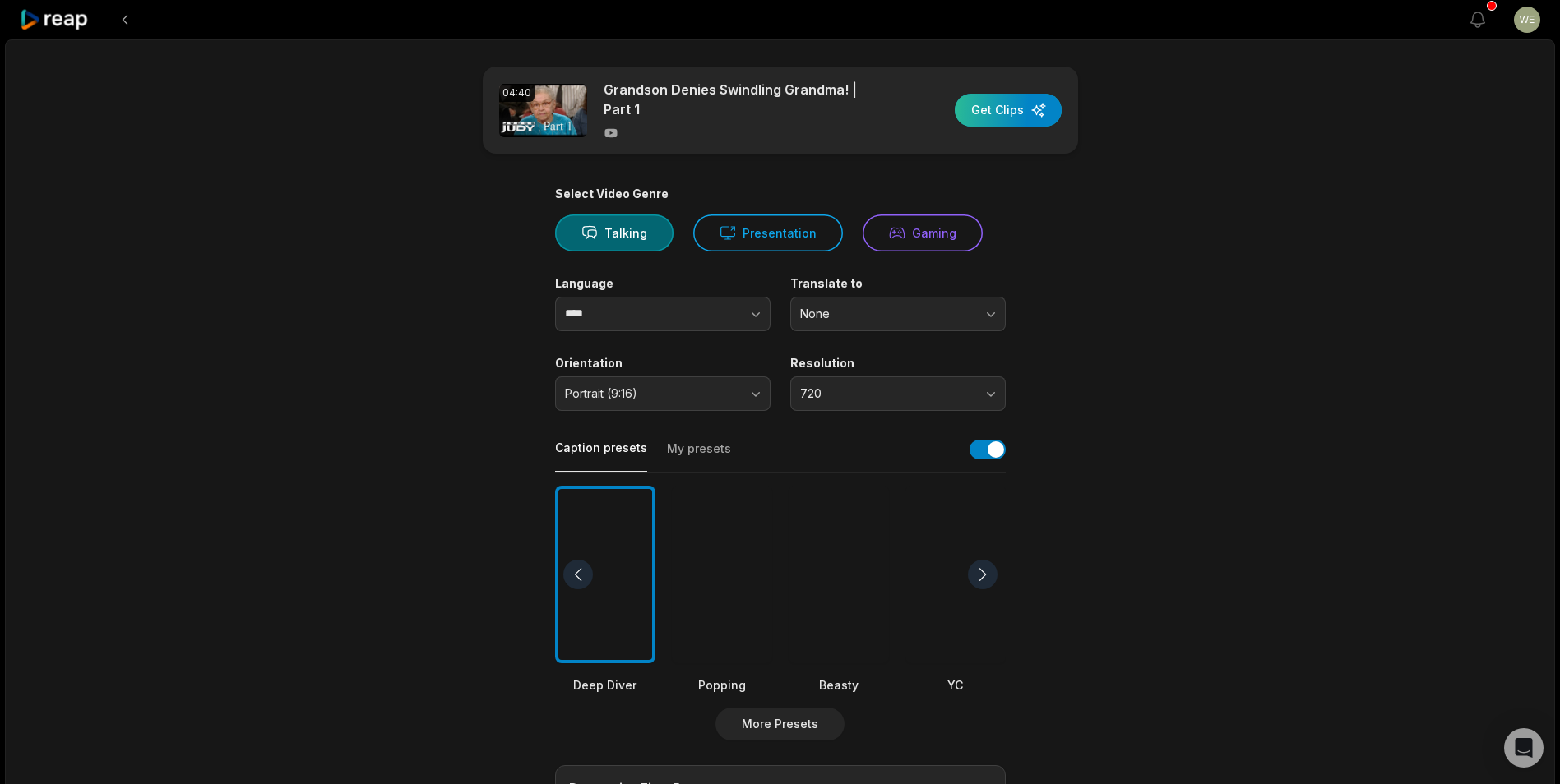
click at [1006, 115] on div "button" at bounding box center [1008, 110] width 106 height 32
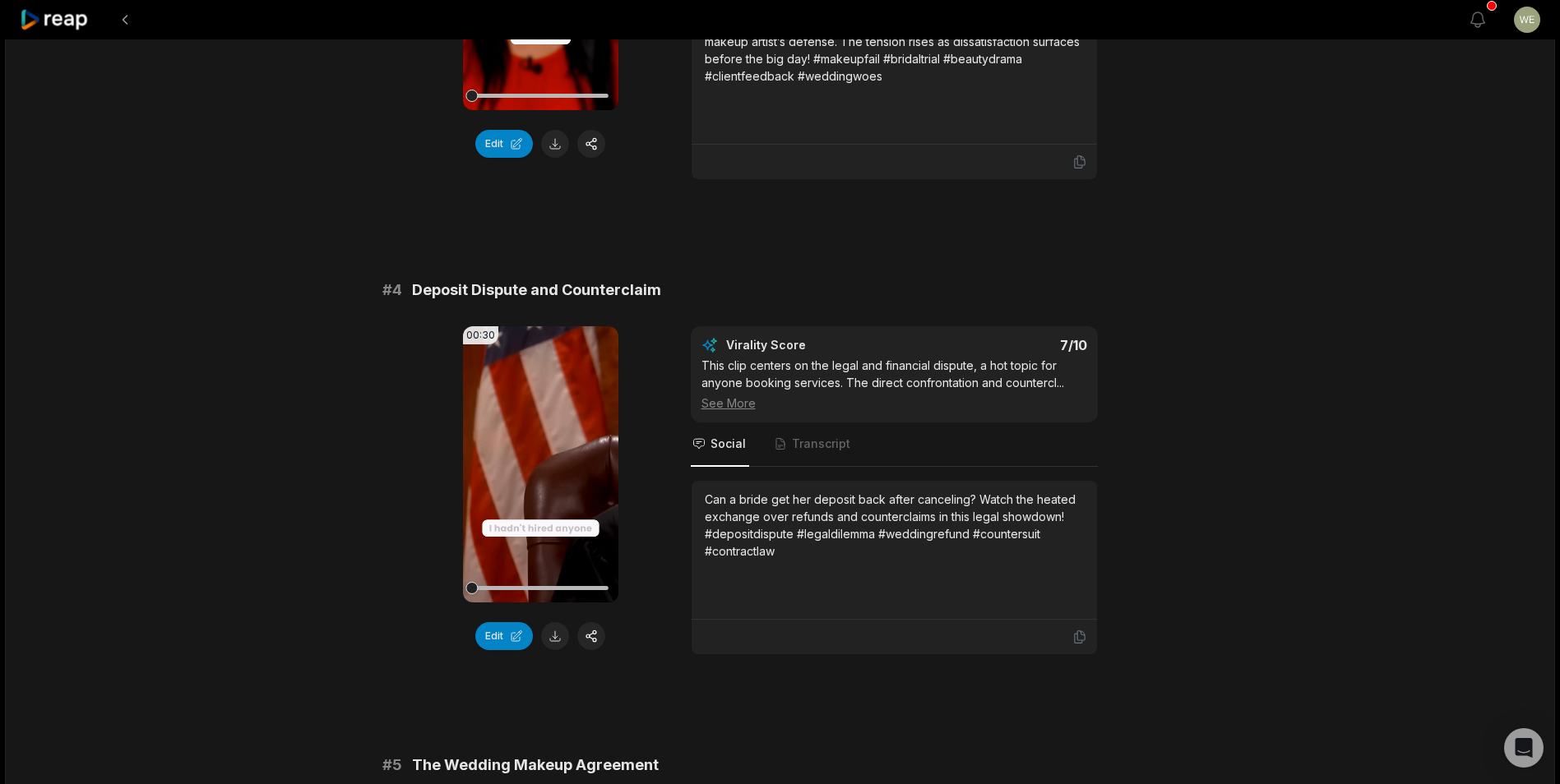
scroll to position [1480, 0]
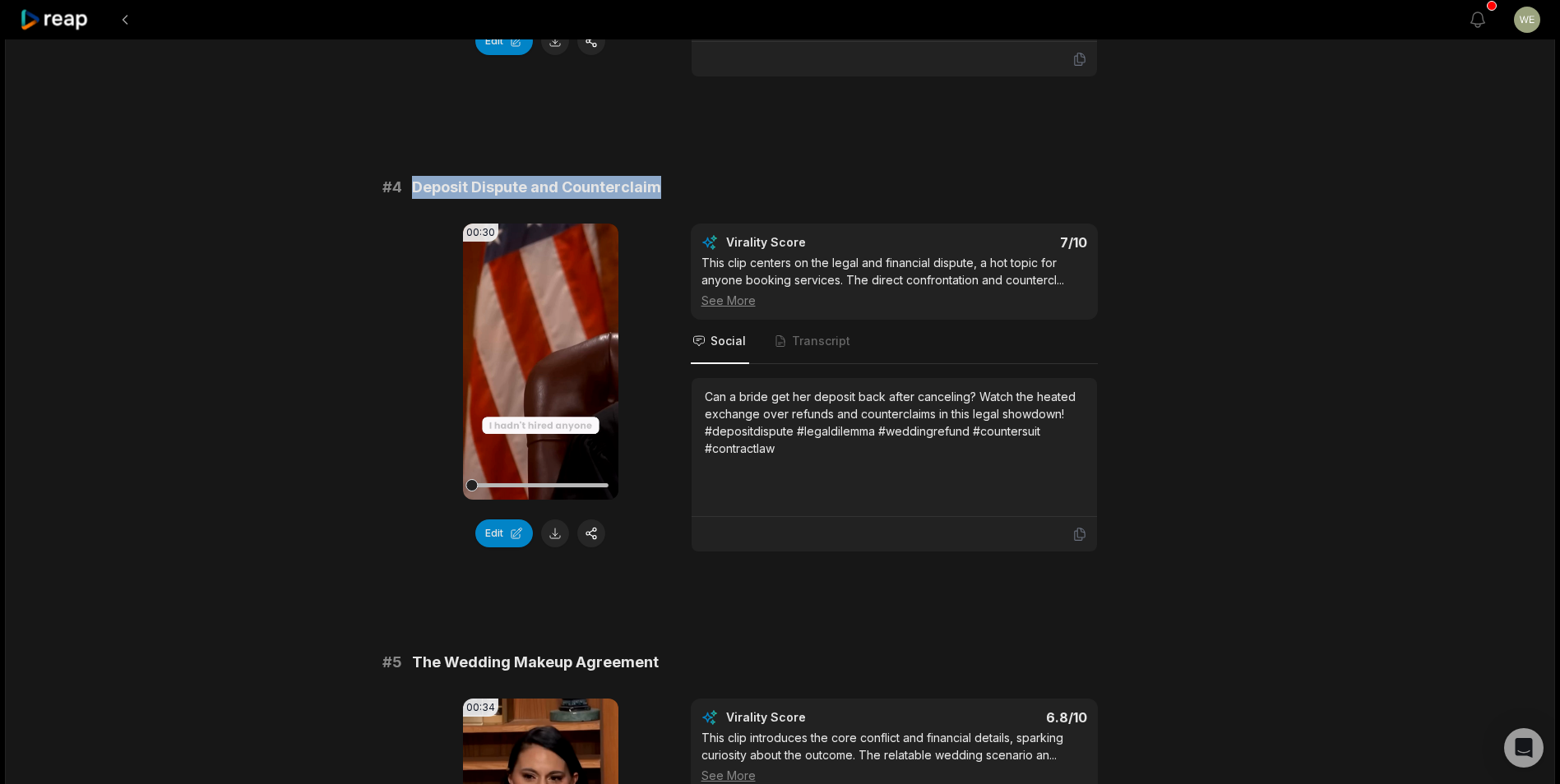
drag, startPoint x: 413, startPoint y: 192, endPoint x: 668, endPoint y: 189, distance: 255.0
click at [668, 189] on div "# 4 Deposit Dispute and Counterclaim" at bounding box center [780, 188] width 796 height 23
drag, startPoint x: 668, startPoint y: 189, endPoint x: 619, endPoint y: 180, distance: 49.8
copy span "Deposit Dispute and Counterclaim"
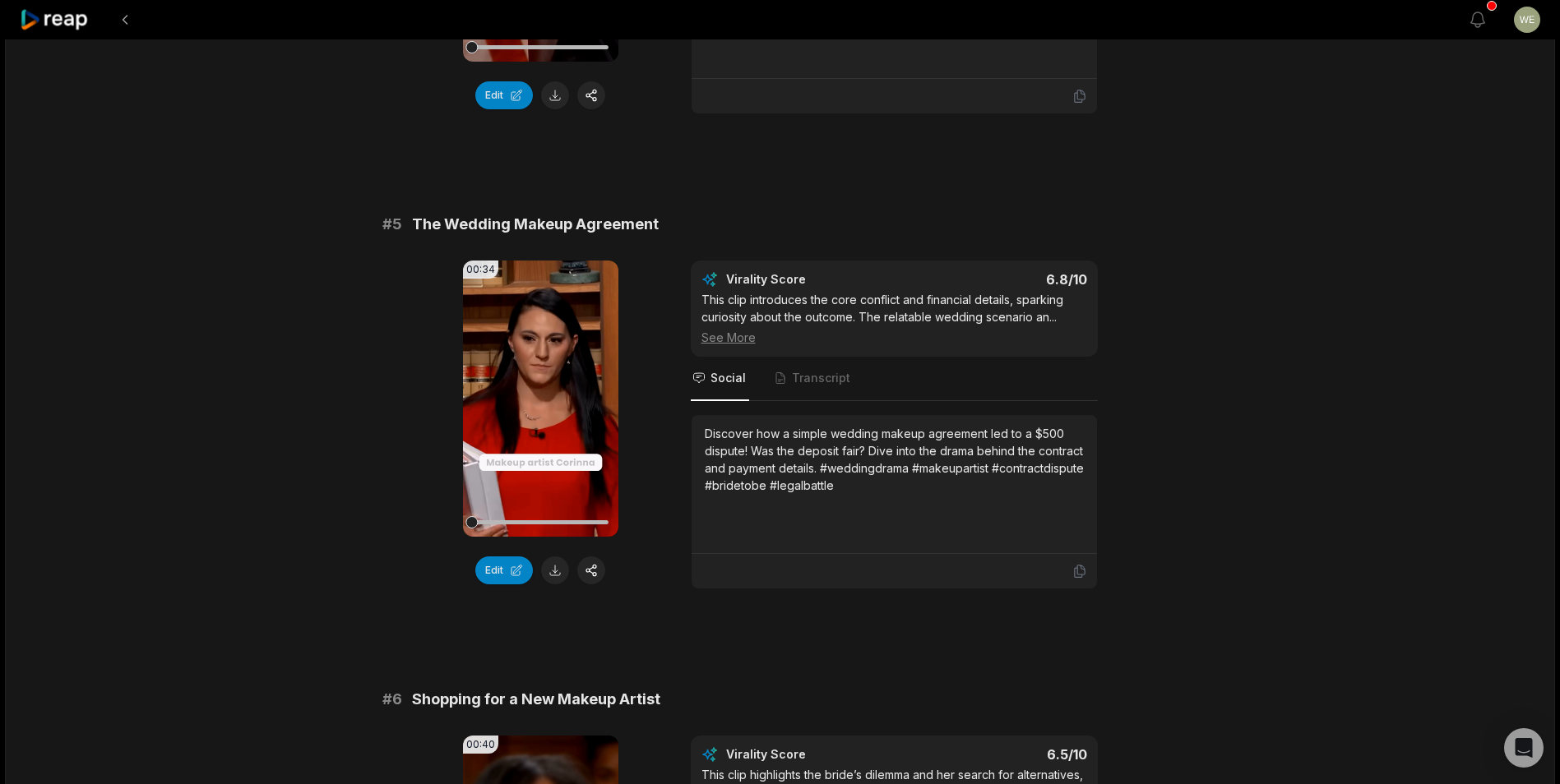
scroll to position [1973, 0]
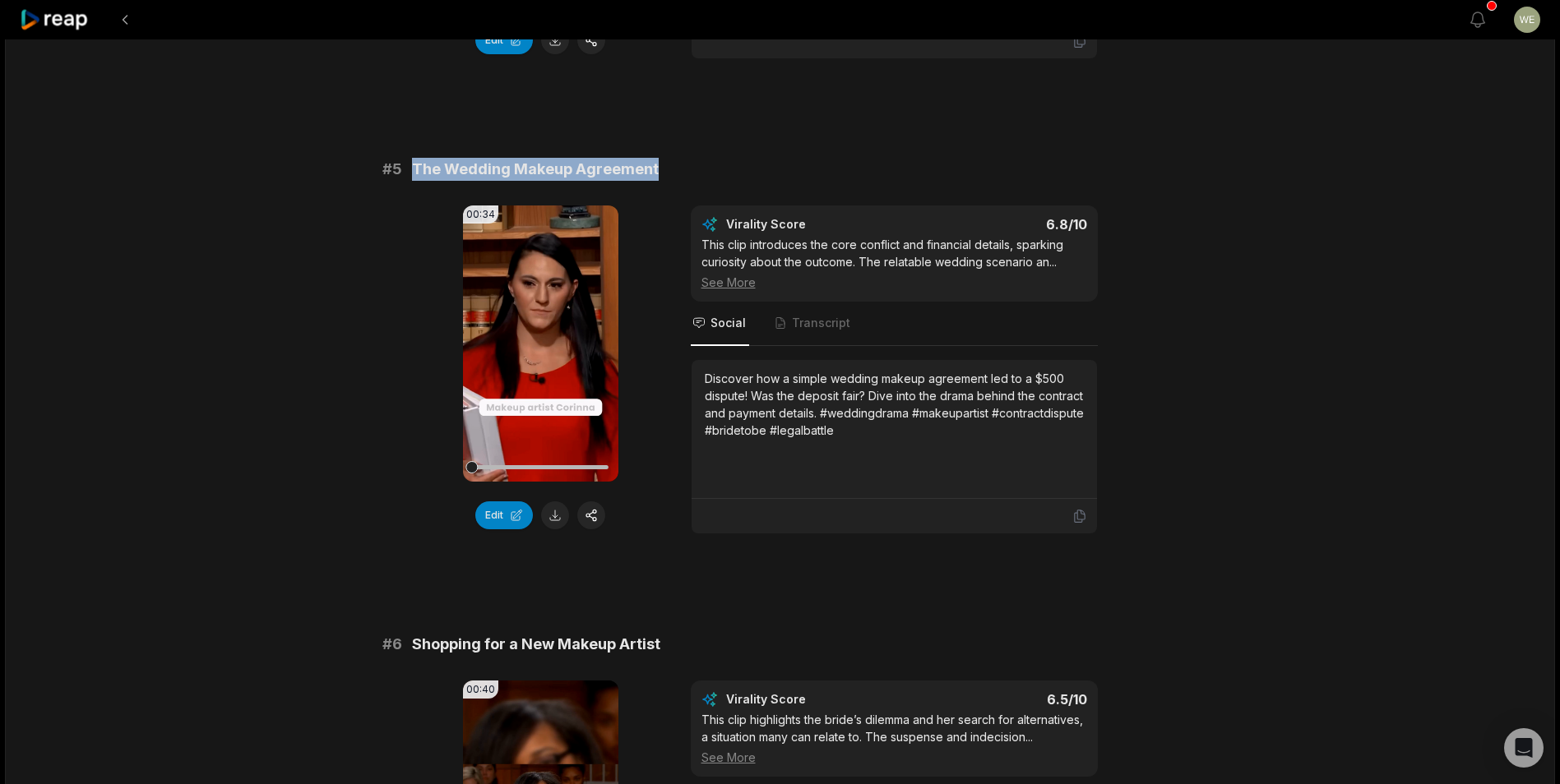
drag, startPoint x: 409, startPoint y: 170, endPoint x: 760, endPoint y: 177, distance: 351.1
click at [760, 177] on div "# 5 The Wedding Makeup Agreement" at bounding box center [780, 170] width 796 height 23
copy span "The Wedding Makeup Agreement"
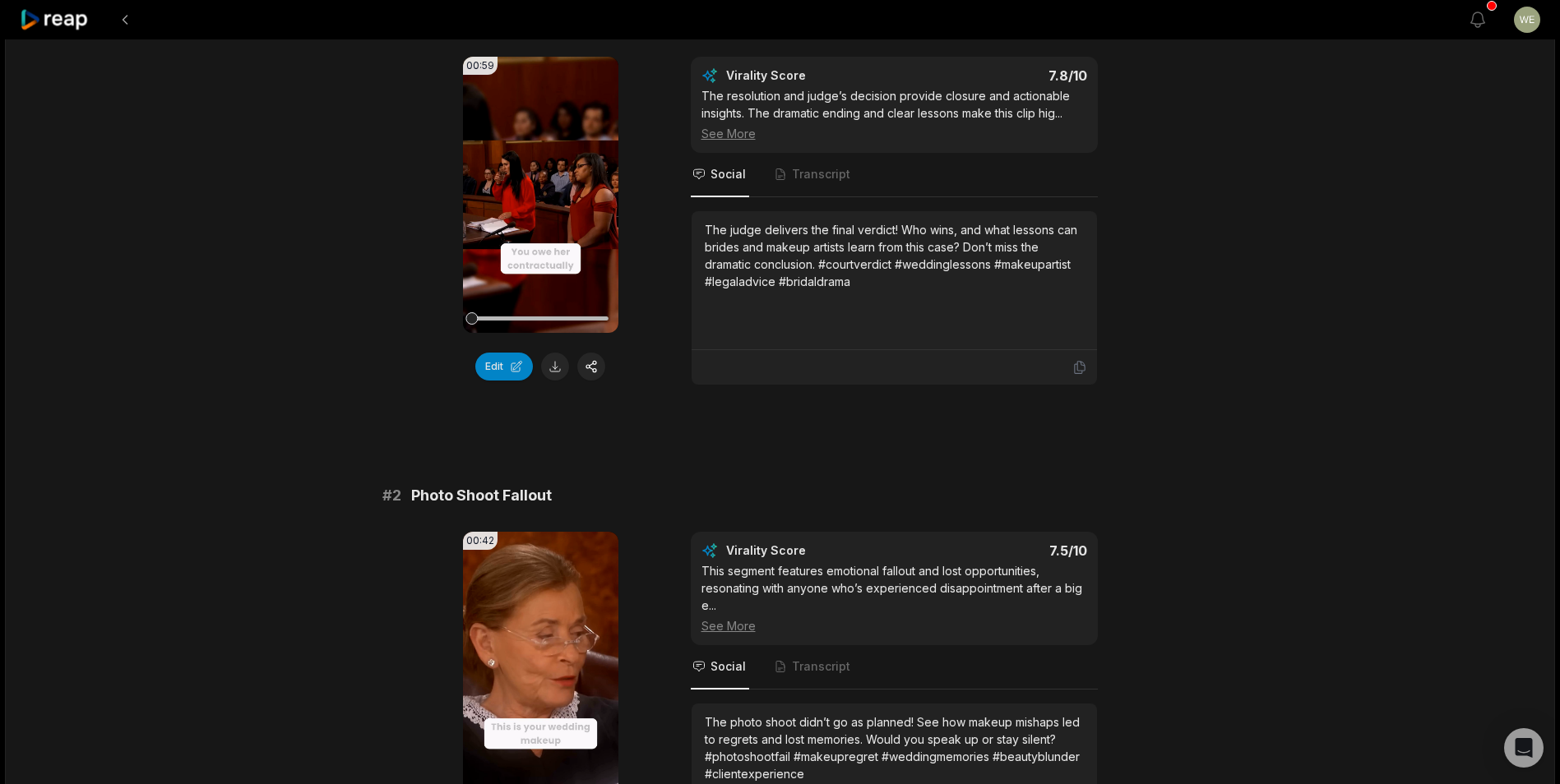
scroll to position [185, 0]
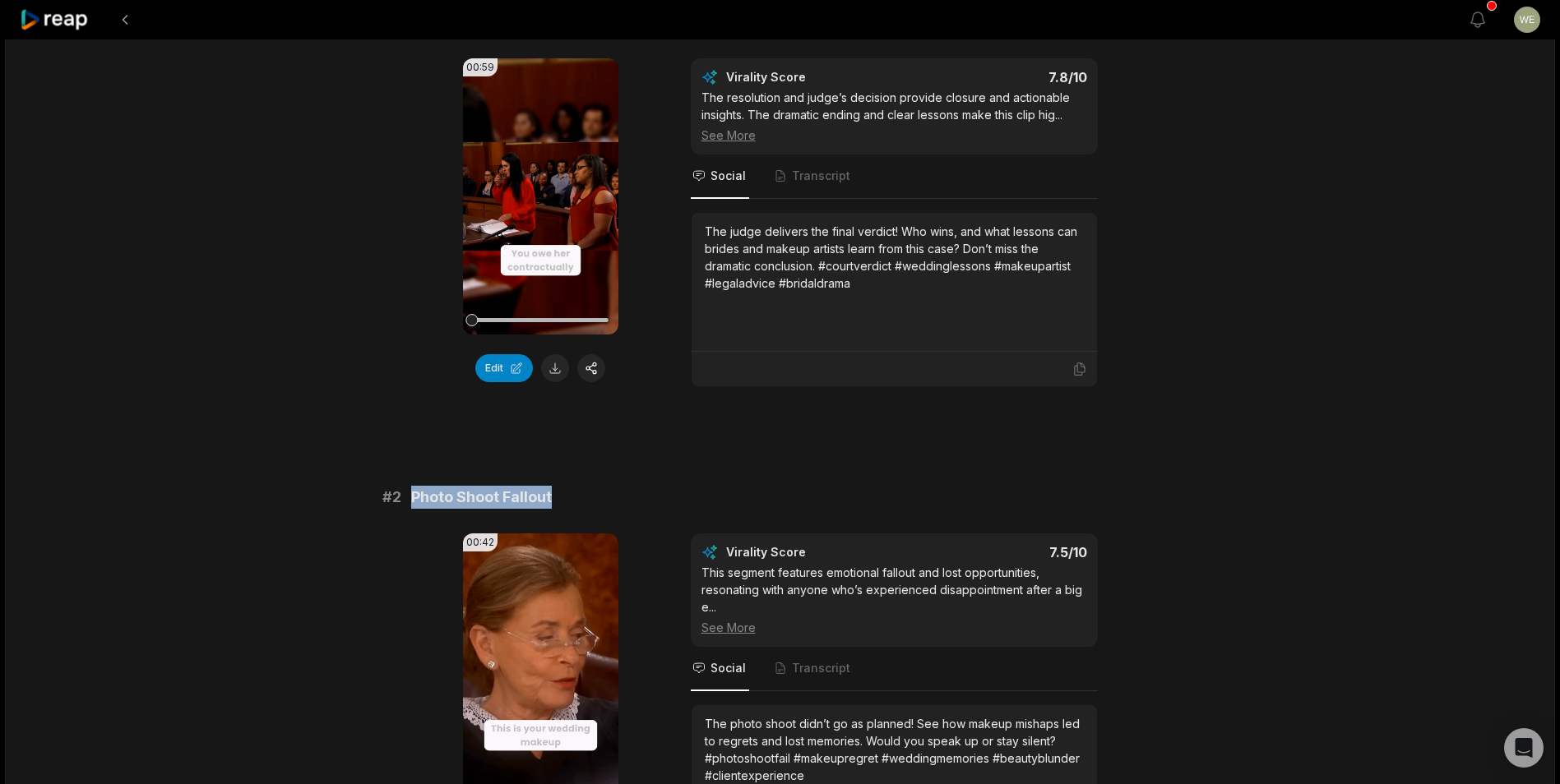
drag, startPoint x: 405, startPoint y: 491, endPoint x: 574, endPoint y: 495, distance: 169.0
click at [574, 495] on div "# 2 Photo Shoot Fallout" at bounding box center [780, 498] width 796 height 23
drag, startPoint x: 574, startPoint y: 495, endPoint x: 533, endPoint y: 495, distance: 41.0
copy div "Photo Shoot Fallout"
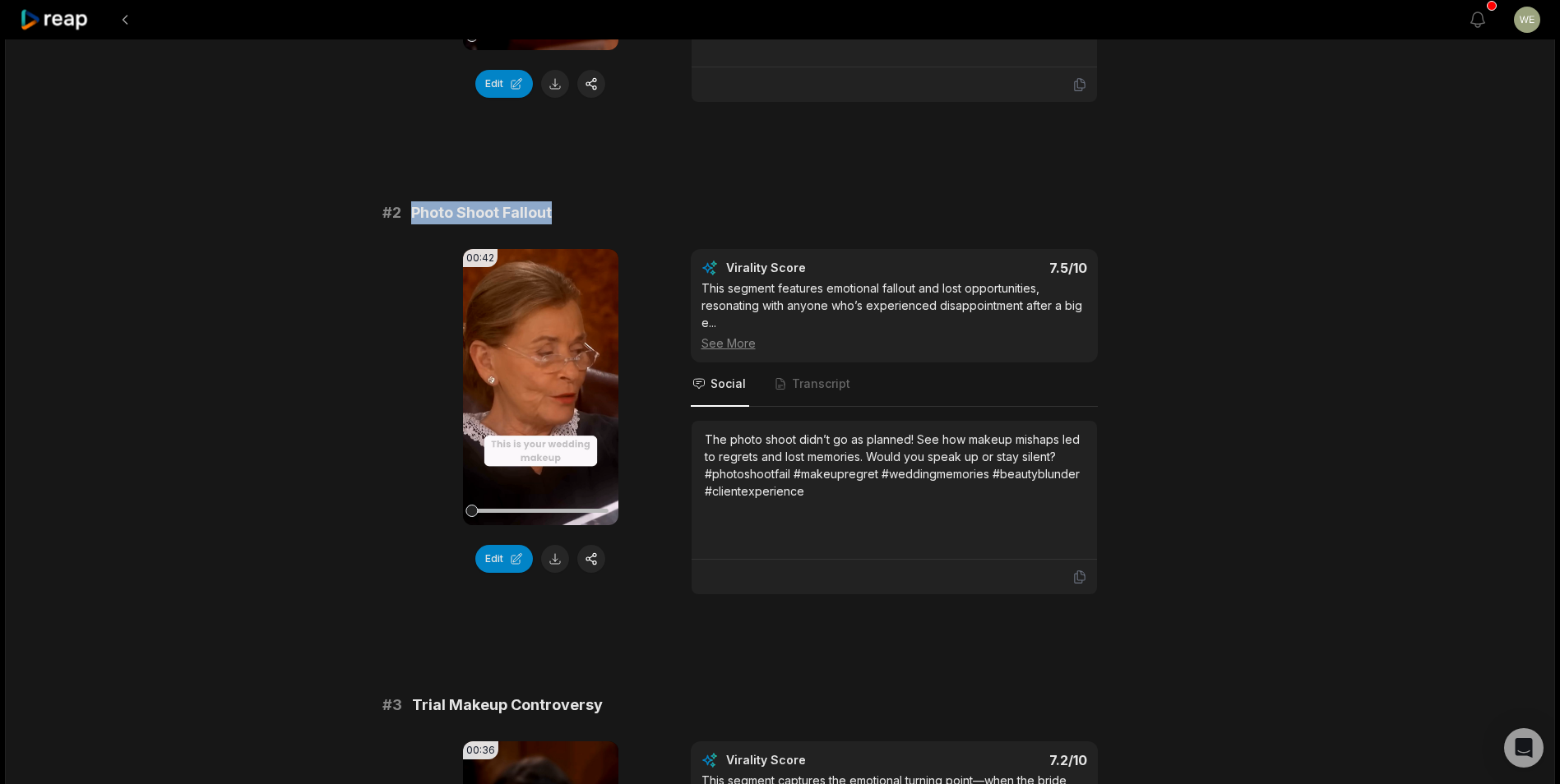
scroll to position [761, 0]
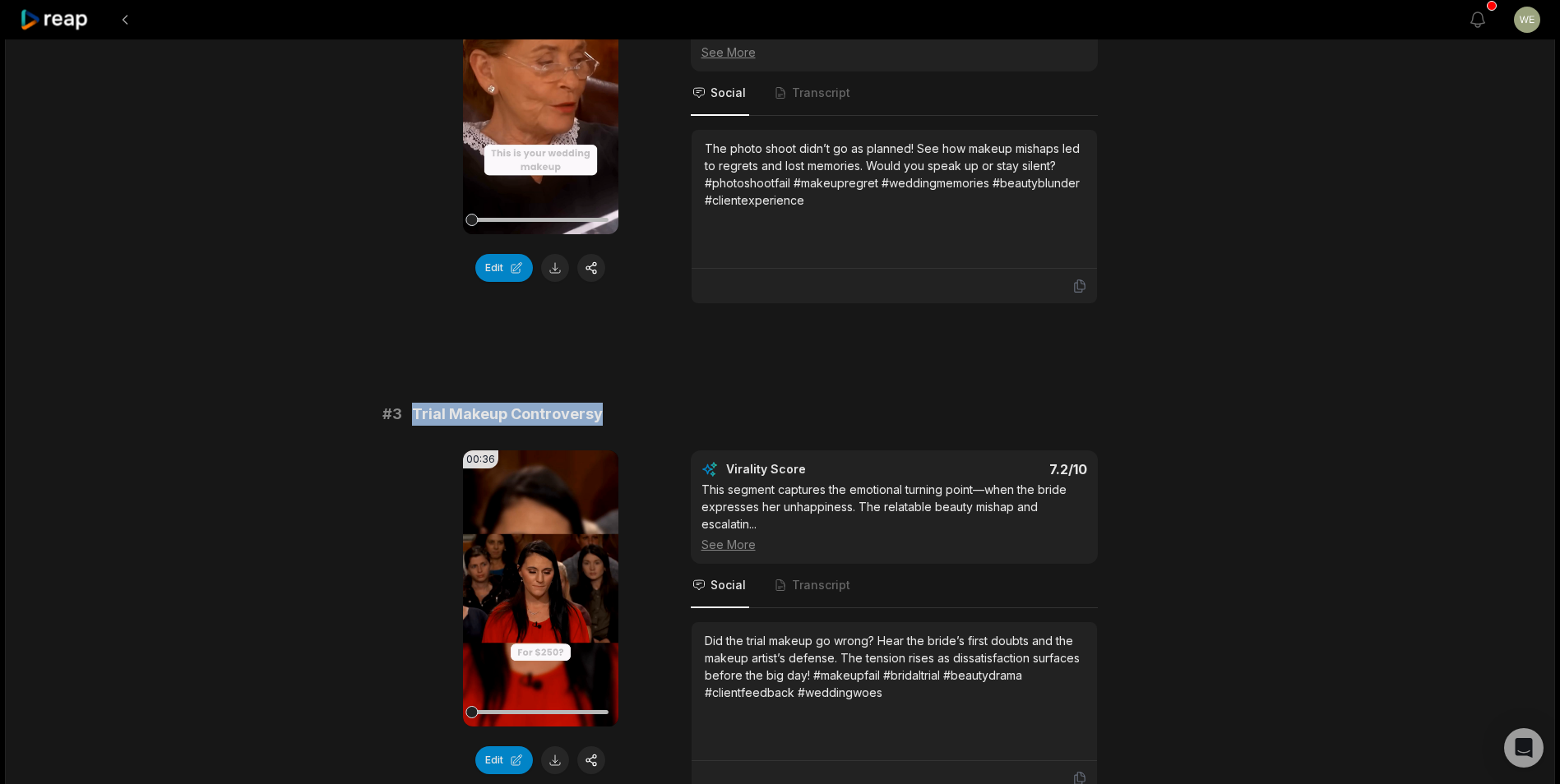
drag, startPoint x: 408, startPoint y: 410, endPoint x: 718, endPoint y: 410, distance: 310.0
click at [718, 410] on div "# 3 Trial Makeup Controversy" at bounding box center [780, 415] width 796 height 23
drag, startPoint x: 718, startPoint y: 410, endPoint x: 587, endPoint y: 411, distance: 131.0
copy span "Trial Makeup Controversy"
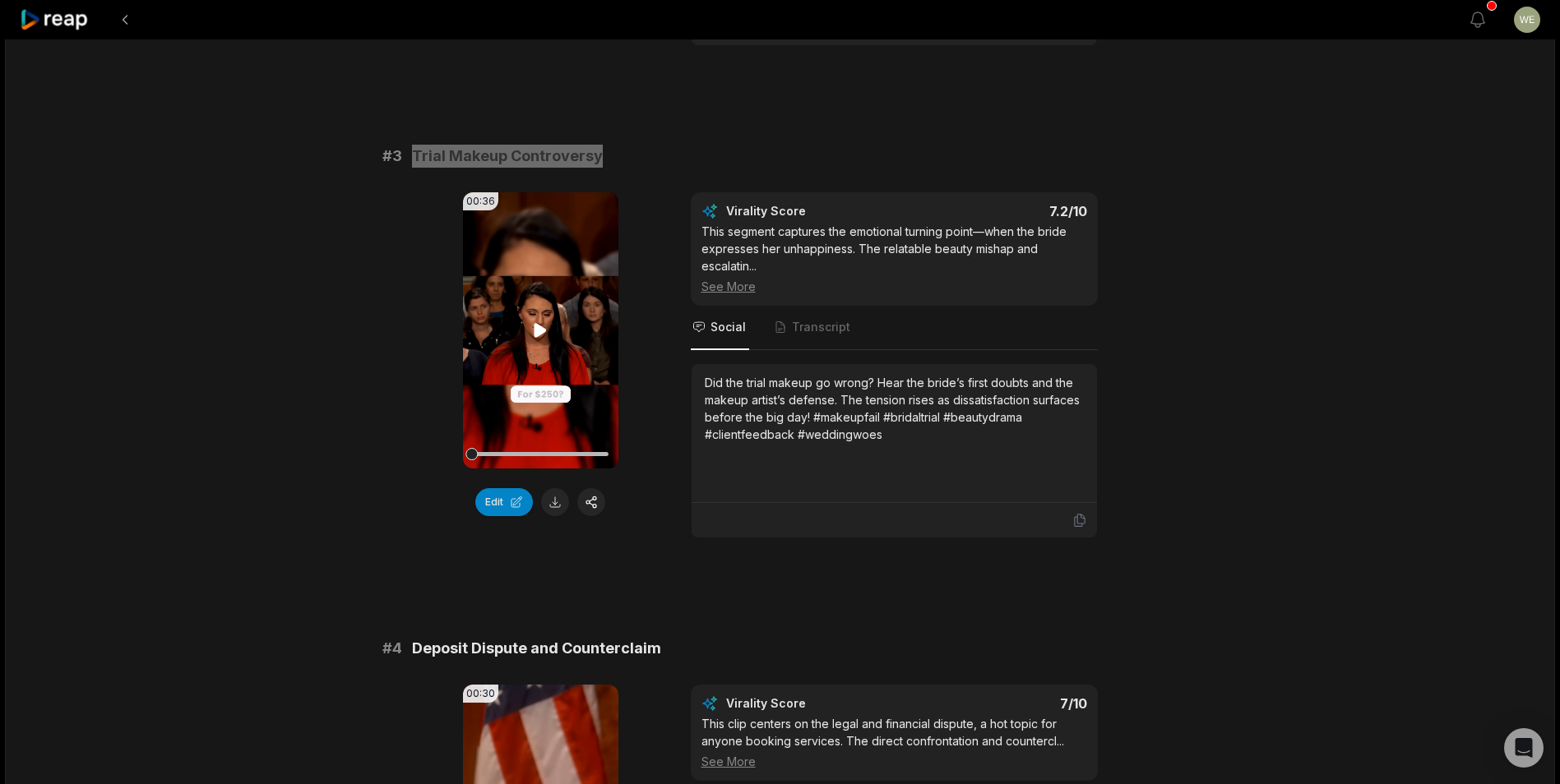
scroll to position [1254, 0]
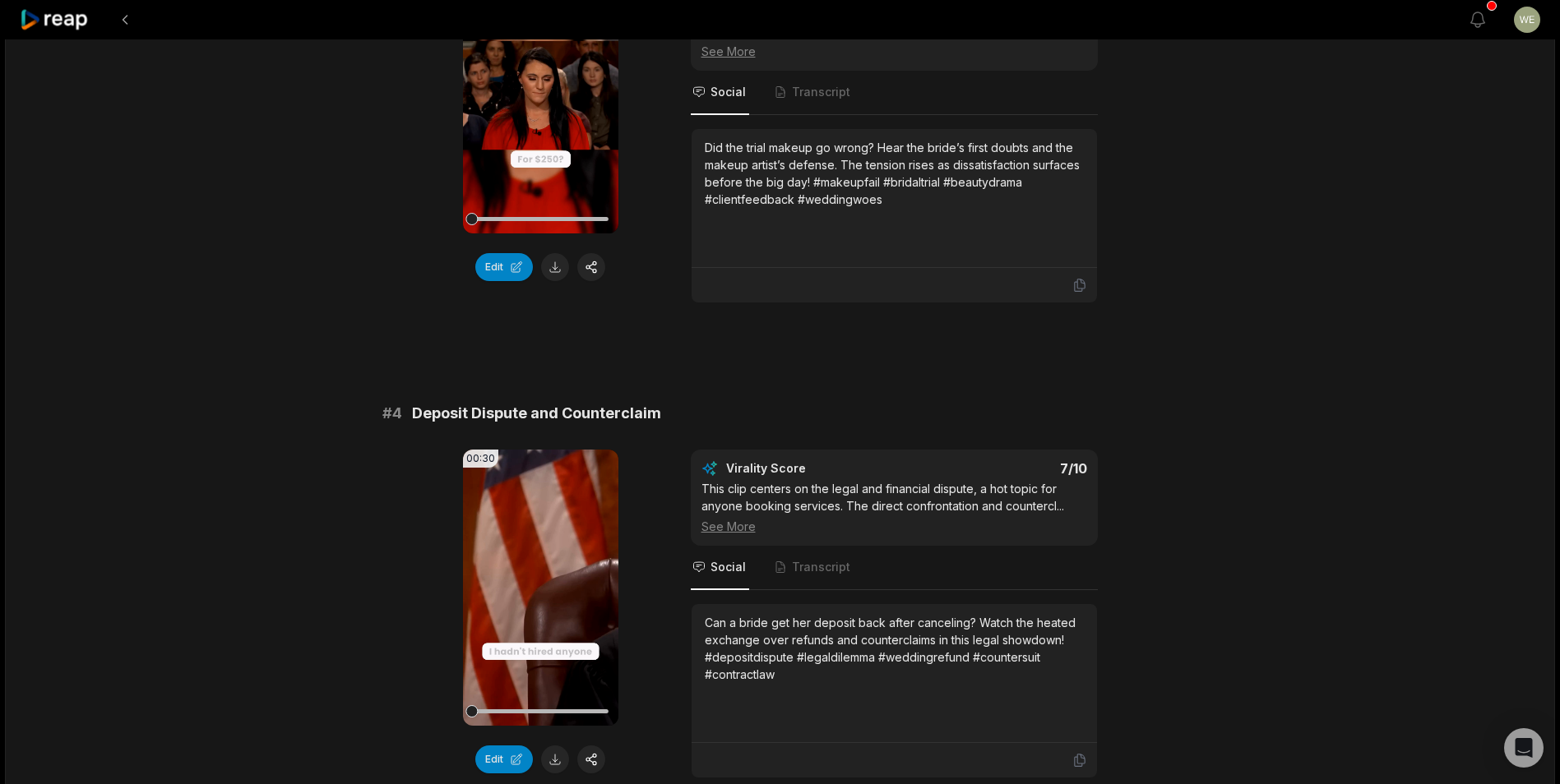
drag, startPoint x: 1267, startPoint y: 401, endPoint x: 1292, endPoint y: 387, distance: 28.7
click at [1268, 401] on div "04:32 Makeup Artist [PERSON_NAME] Bride! [DATE] English en 00:00 - 04:32 Portra…" at bounding box center [780, 317] width 1550 height 3062
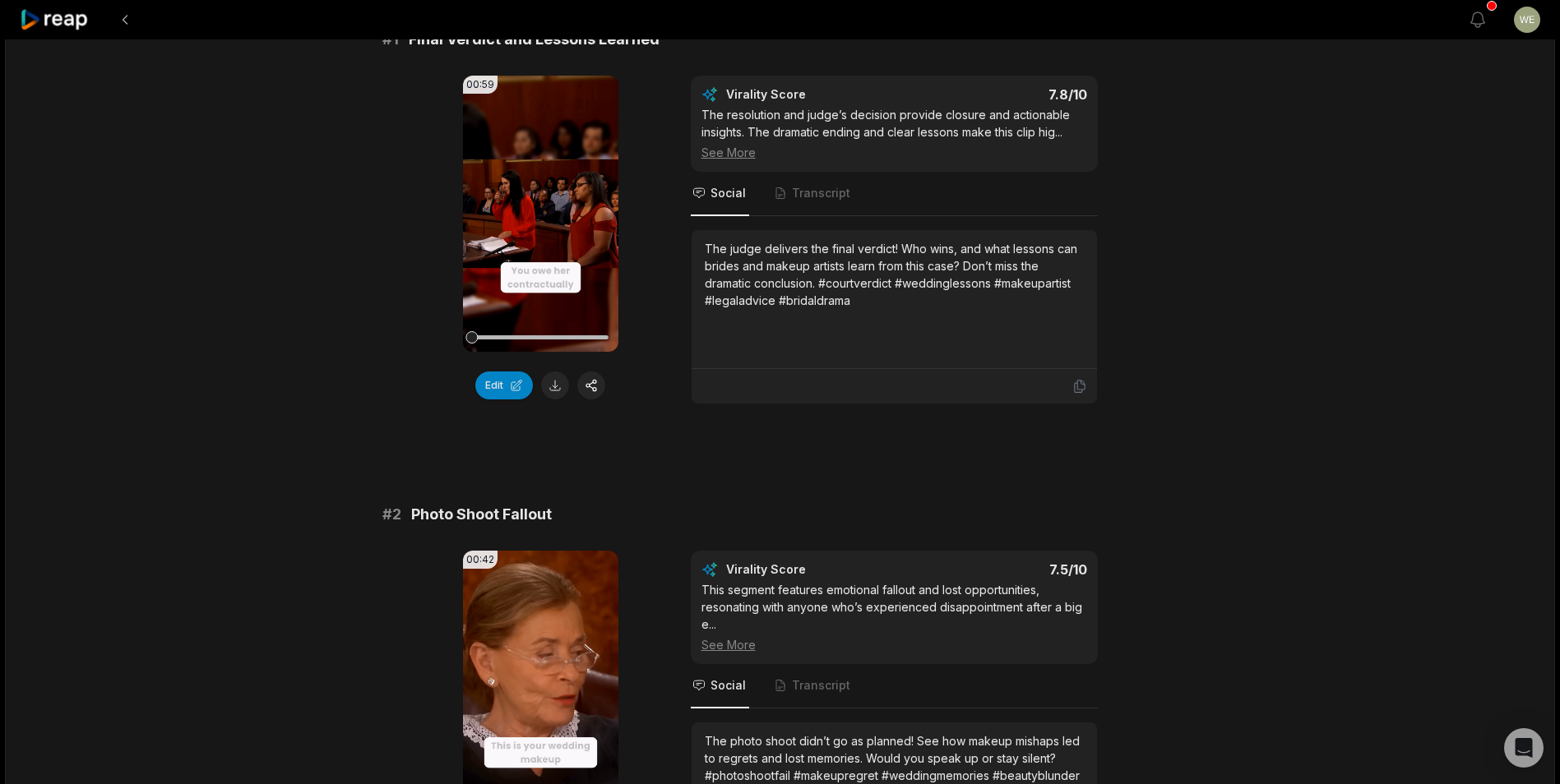
scroll to position [151, 0]
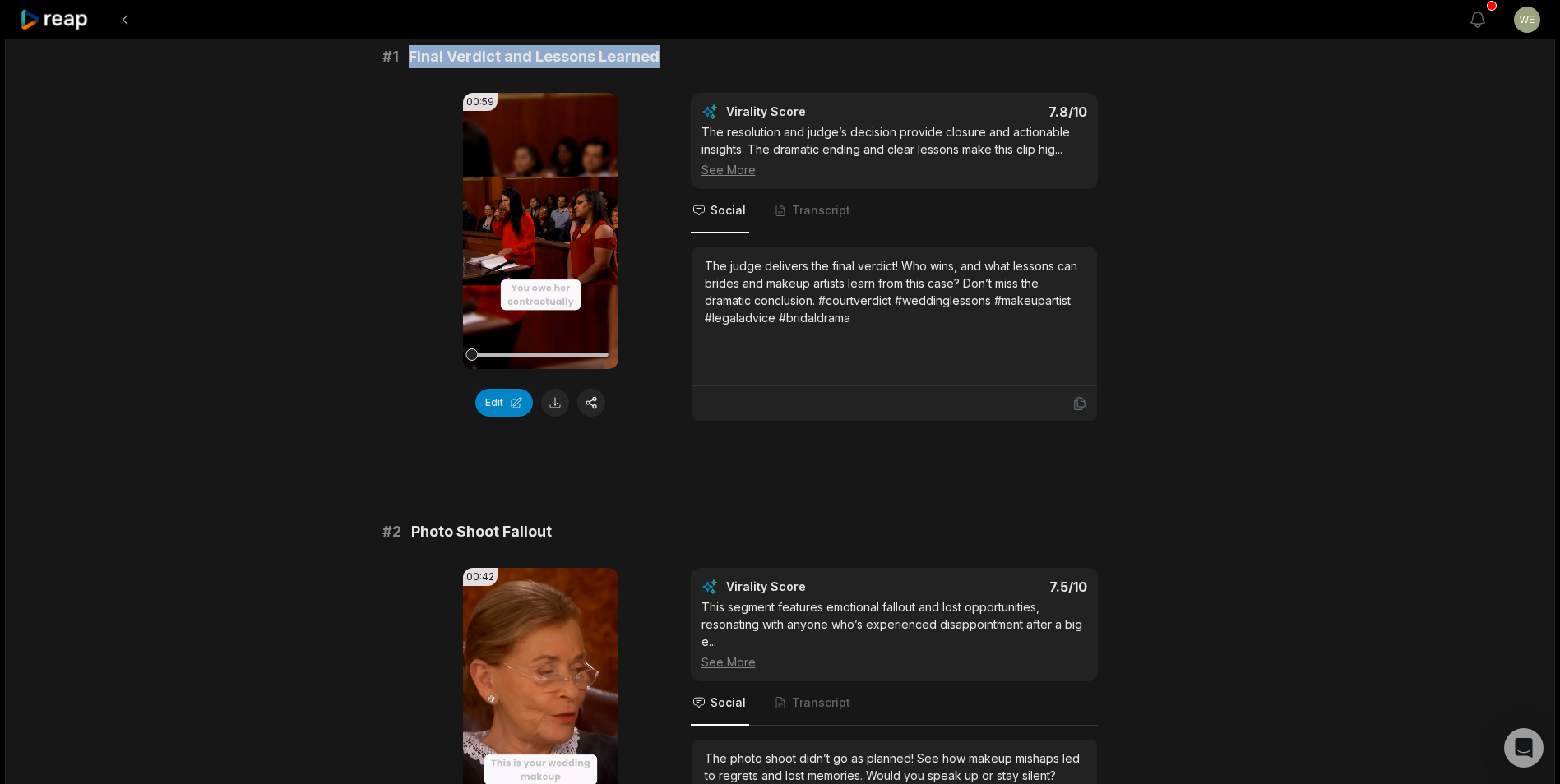
drag, startPoint x: 404, startPoint y: 53, endPoint x: 773, endPoint y: 53, distance: 369.0
click at [773, 53] on div "# 1 Final Verdict and Lessons Learned" at bounding box center [780, 57] width 796 height 23
copy span "Final Verdict and Lessons Learned"
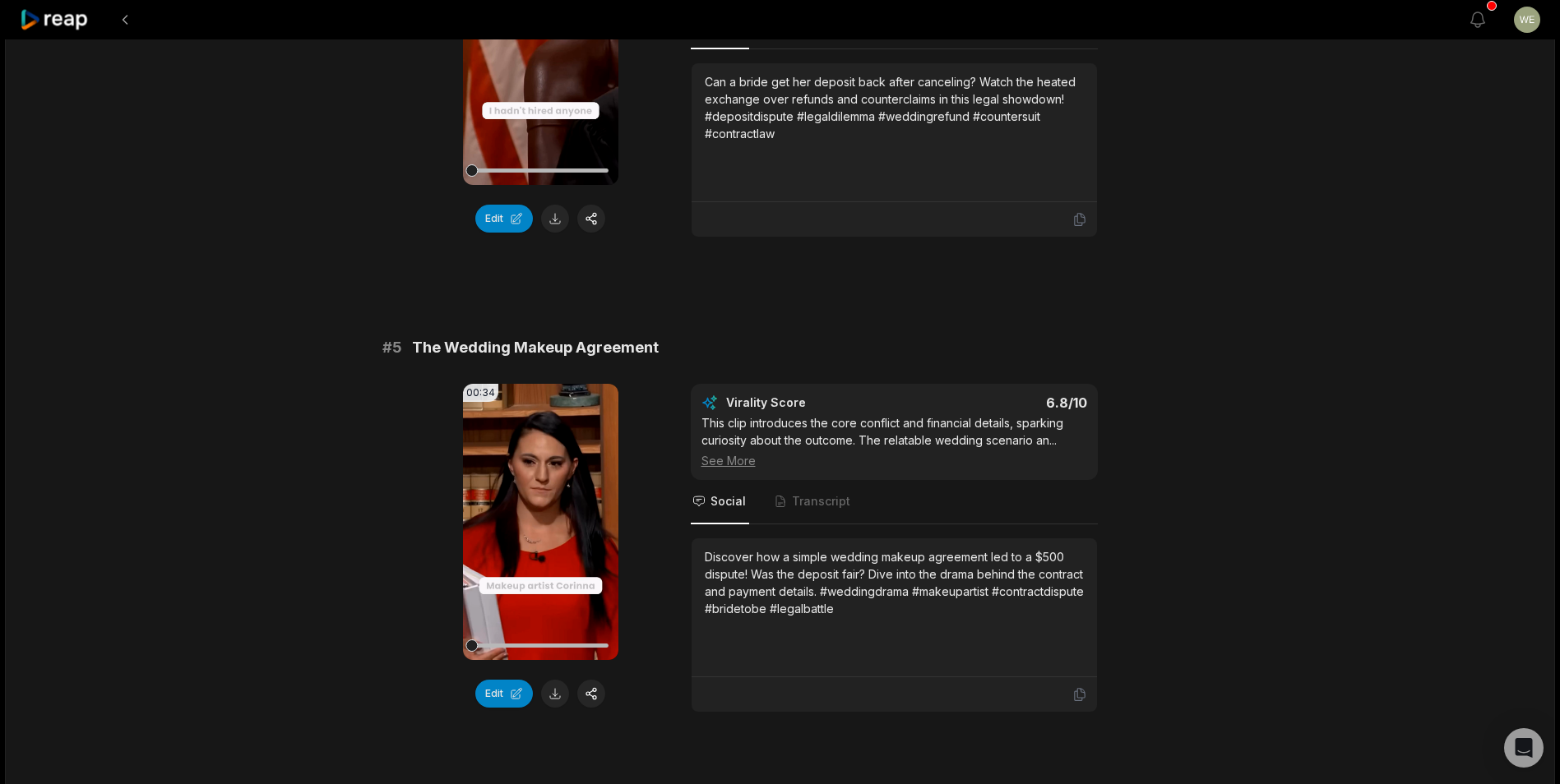
scroll to position [2124, 0]
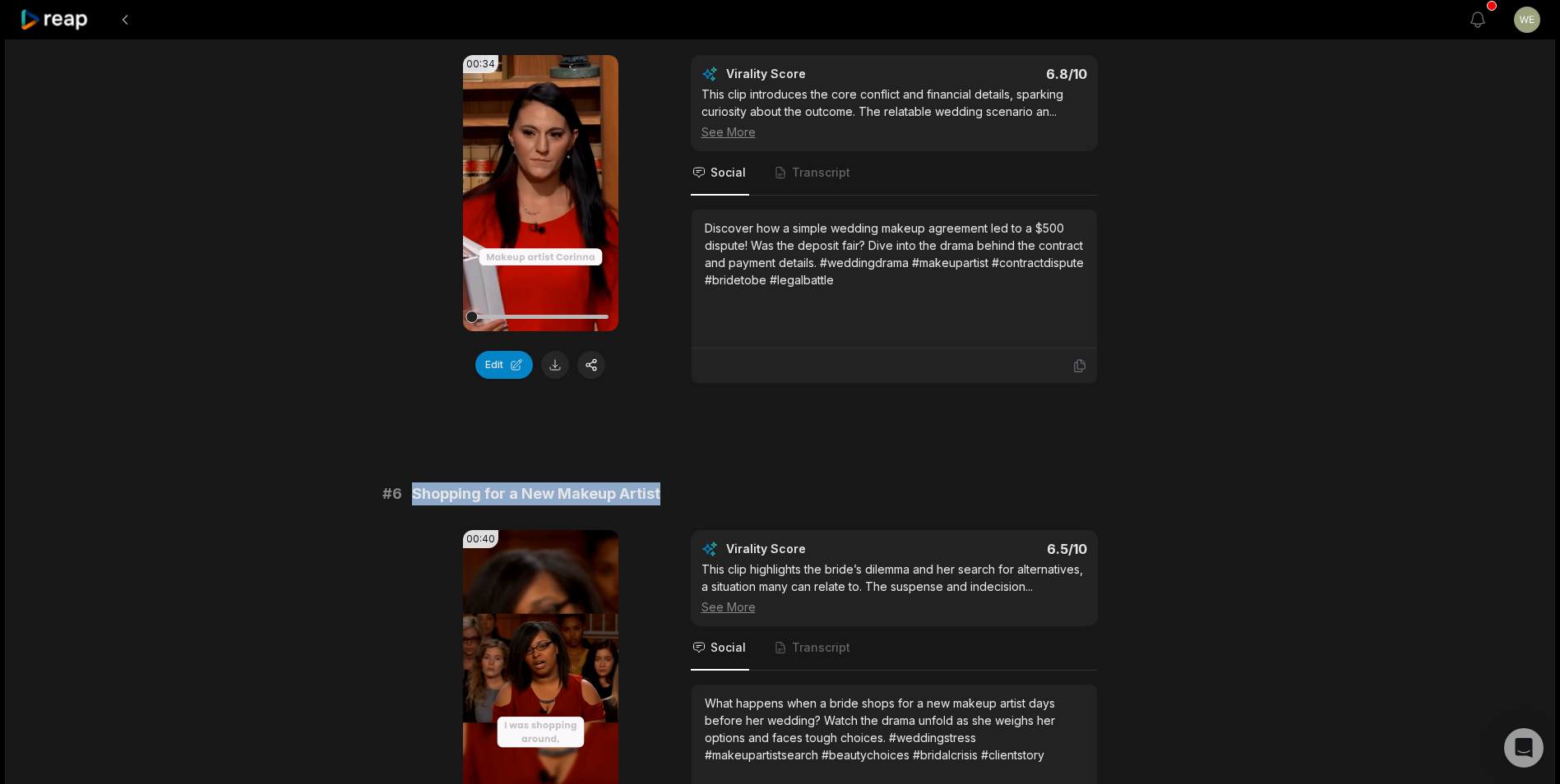
drag, startPoint x: 407, startPoint y: 492, endPoint x: 792, endPoint y: 494, distance: 385.0
click at [792, 494] on div "# 6 Shopping for a New Makeup Artist" at bounding box center [780, 494] width 796 height 23
copy span "Shopping for a New Makeup Artist"
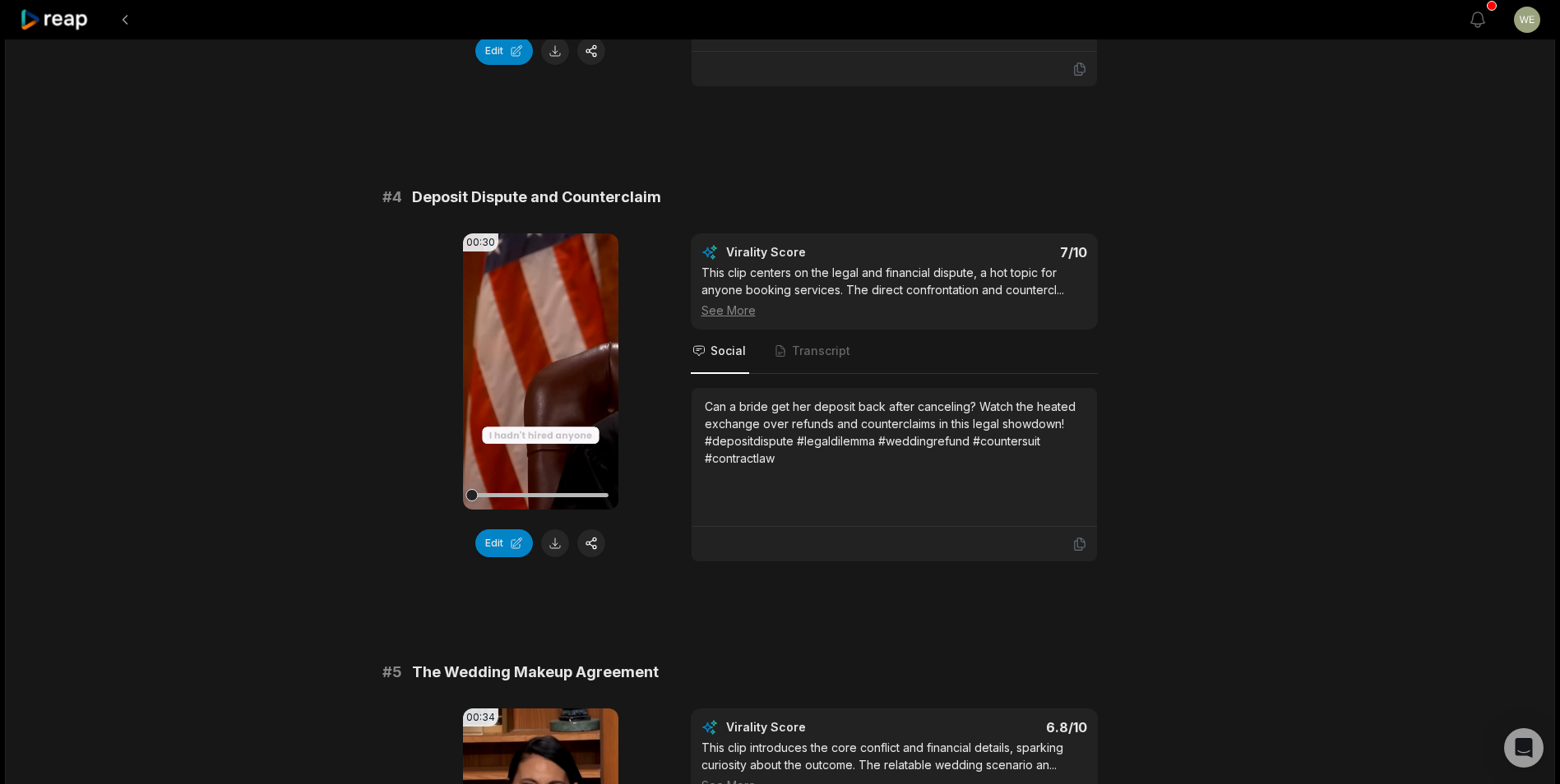
scroll to position [1645, 0]
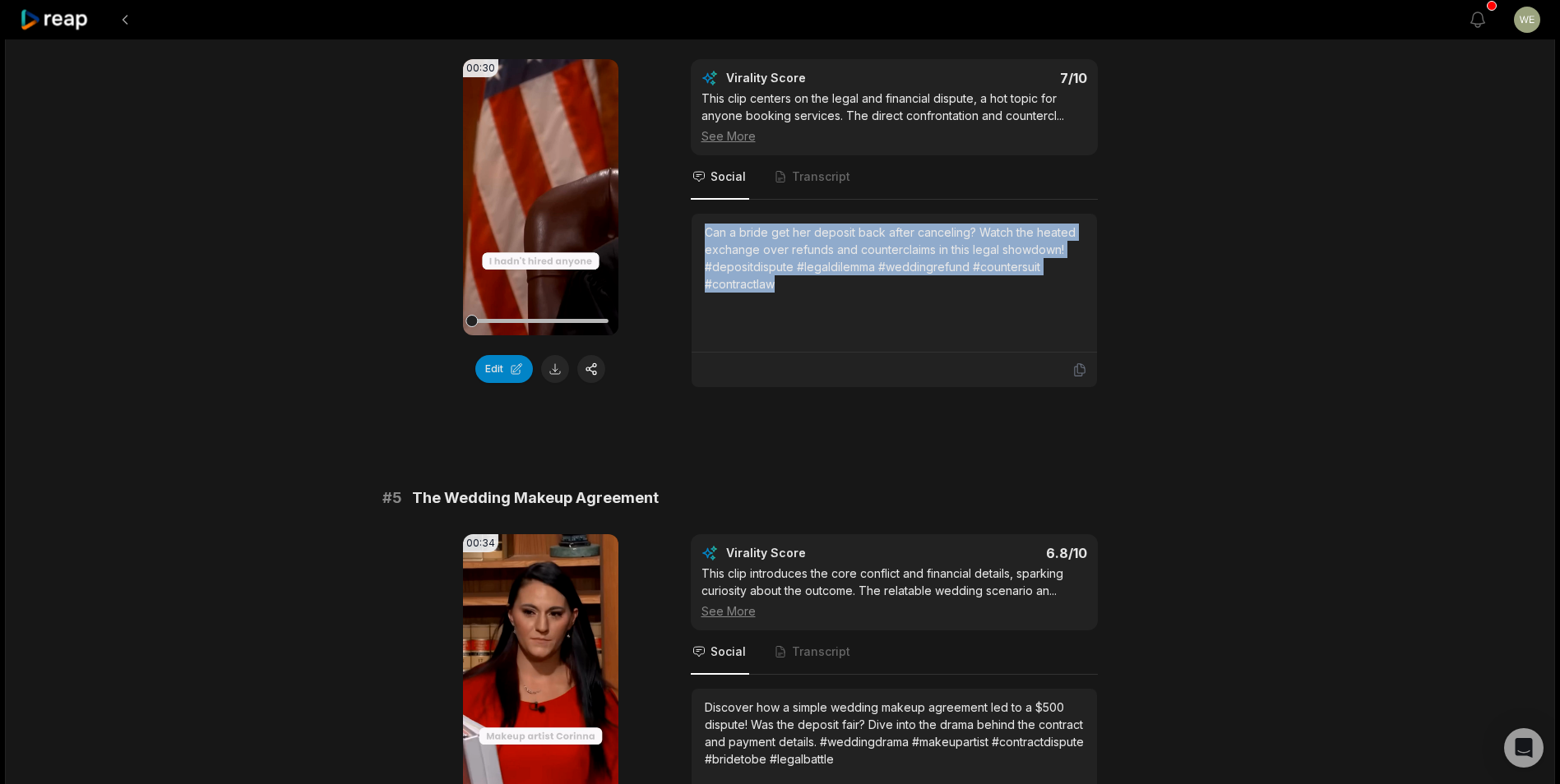
drag, startPoint x: 705, startPoint y: 225, endPoint x: 792, endPoint y: 282, distance: 104.0
click at [792, 282] on div "Can a bride get her deposit back after canceling? Watch the heated exchange ove…" at bounding box center [894, 258] width 379 height 69
drag, startPoint x: 792, startPoint y: 282, endPoint x: 773, endPoint y: 274, distance: 20.6
copy div "Can a bride get her deposit back after canceling? Watch the heated exchange ove…"
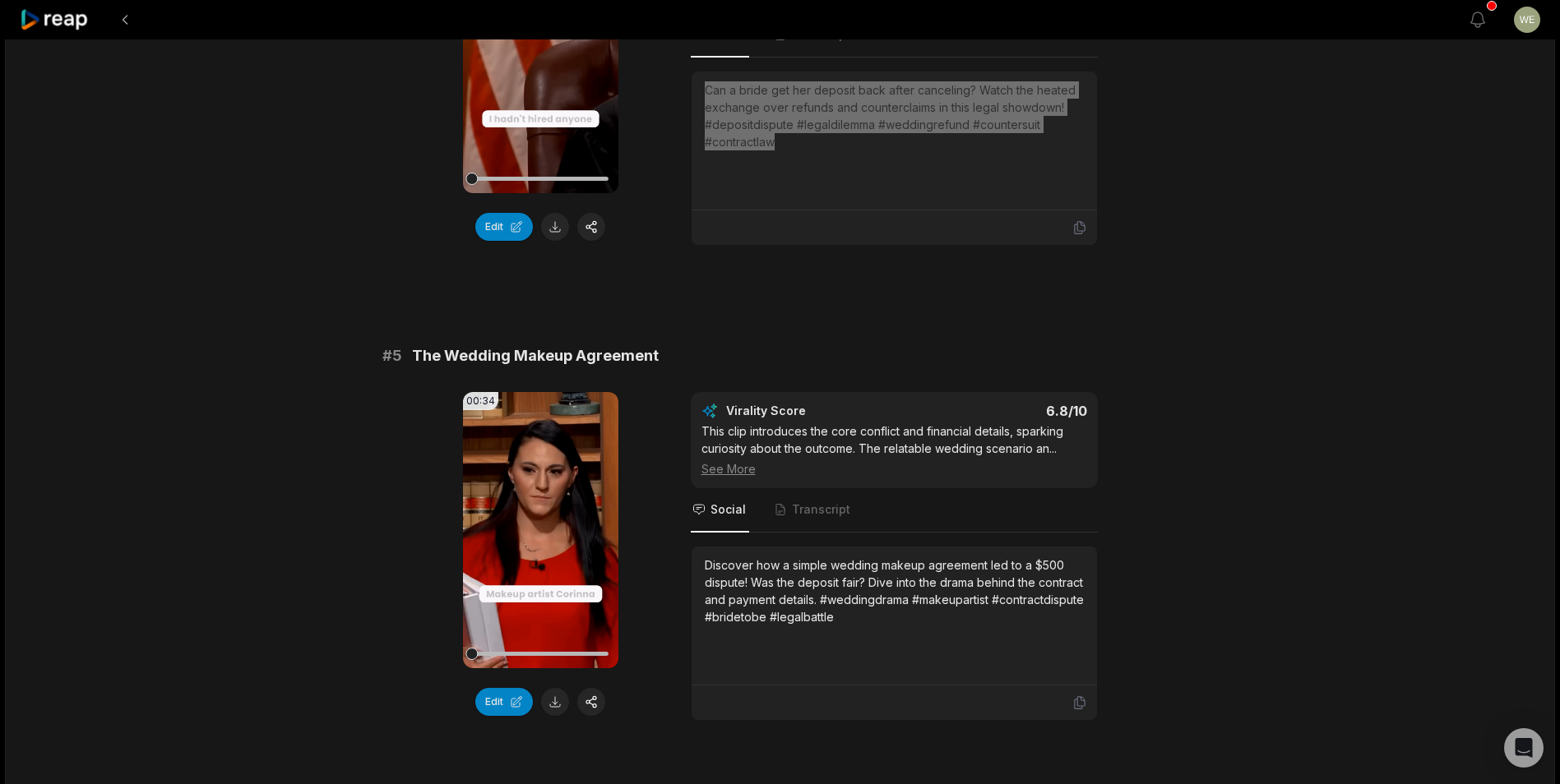
scroll to position [1809, 0]
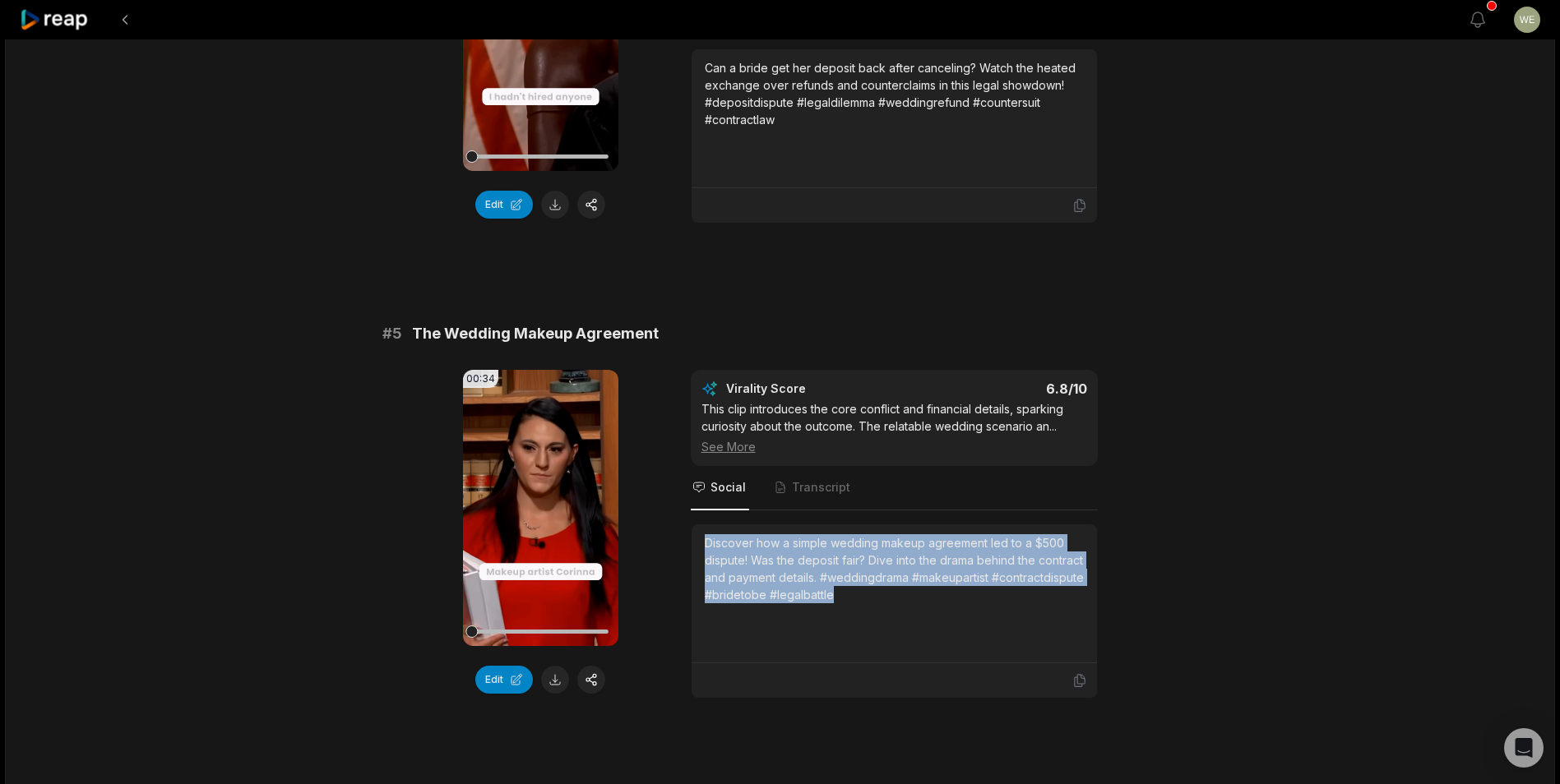
drag, startPoint x: 699, startPoint y: 539, endPoint x: 959, endPoint y: 595, distance: 266.0
click at [959, 595] on div "Discover how a simple wedding makeup agreement led to a $500 dispute! Was the d…" at bounding box center [893, 594] width 405 height 139
drag, startPoint x: 959, startPoint y: 595, endPoint x: 830, endPoint y: 571, distance: 131.2
copy div "Discover how a simple wedding makeup agreement led to a $500 dispute! Was the d…"
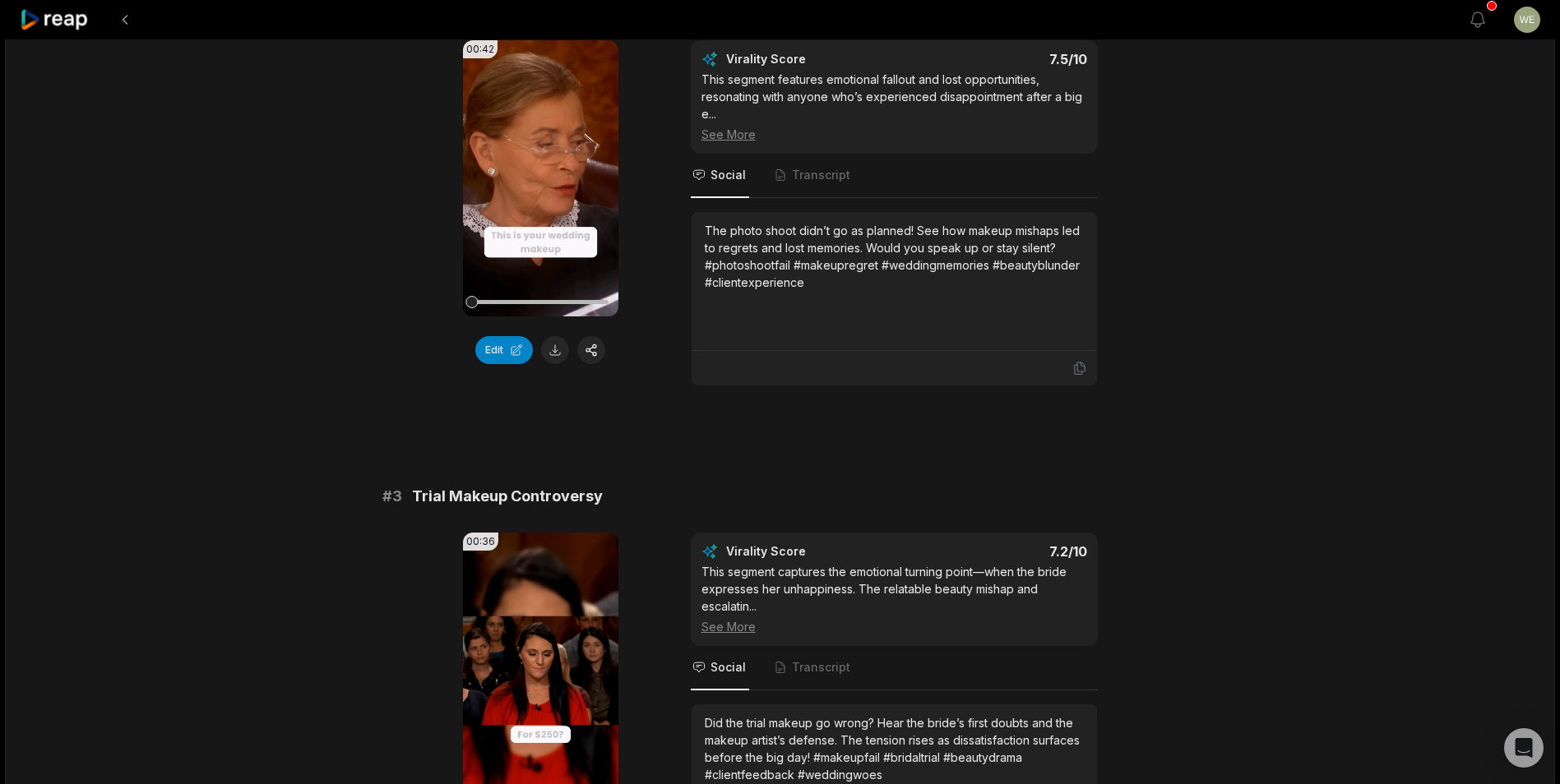
scroll to position [431, 0]
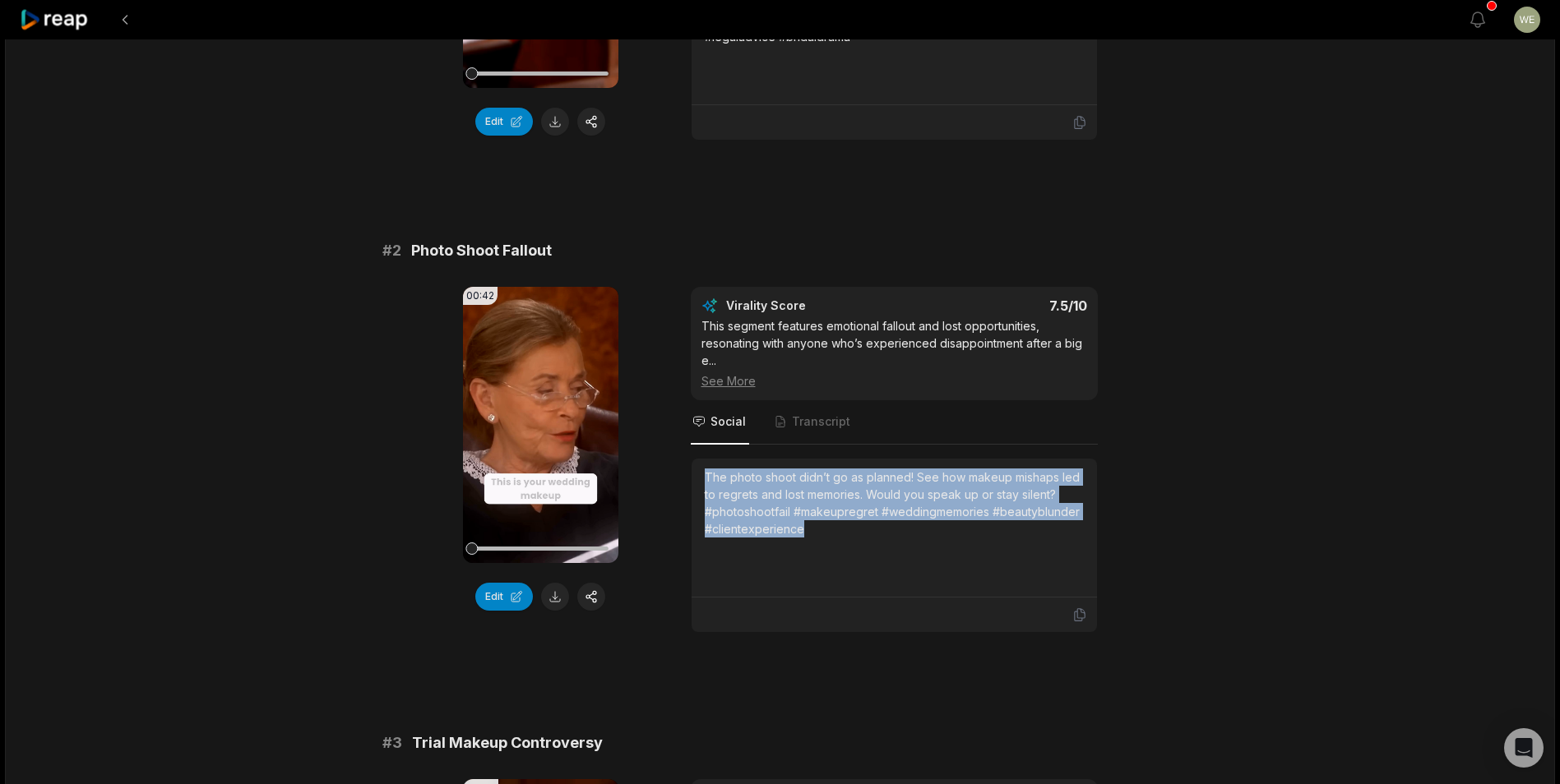
drag, startPoint x: 695, startPoint y: 468, endPoint x: 854, endPoint y: 528, distance: 169.9
click at [854, 528] on div "The photo shoot didn’t go as planned! See how makeup mishaps led to regrets and…" at bounding box center [893, 528] width 405 height 139
drag, startPoint x: 854, startPoint y: 528, endPoint x: 783, endPoint y: 517, distance: 71.8
copy div "The photo shoot didn’t go as planned! See how makeup mishaps led to regrets and…"
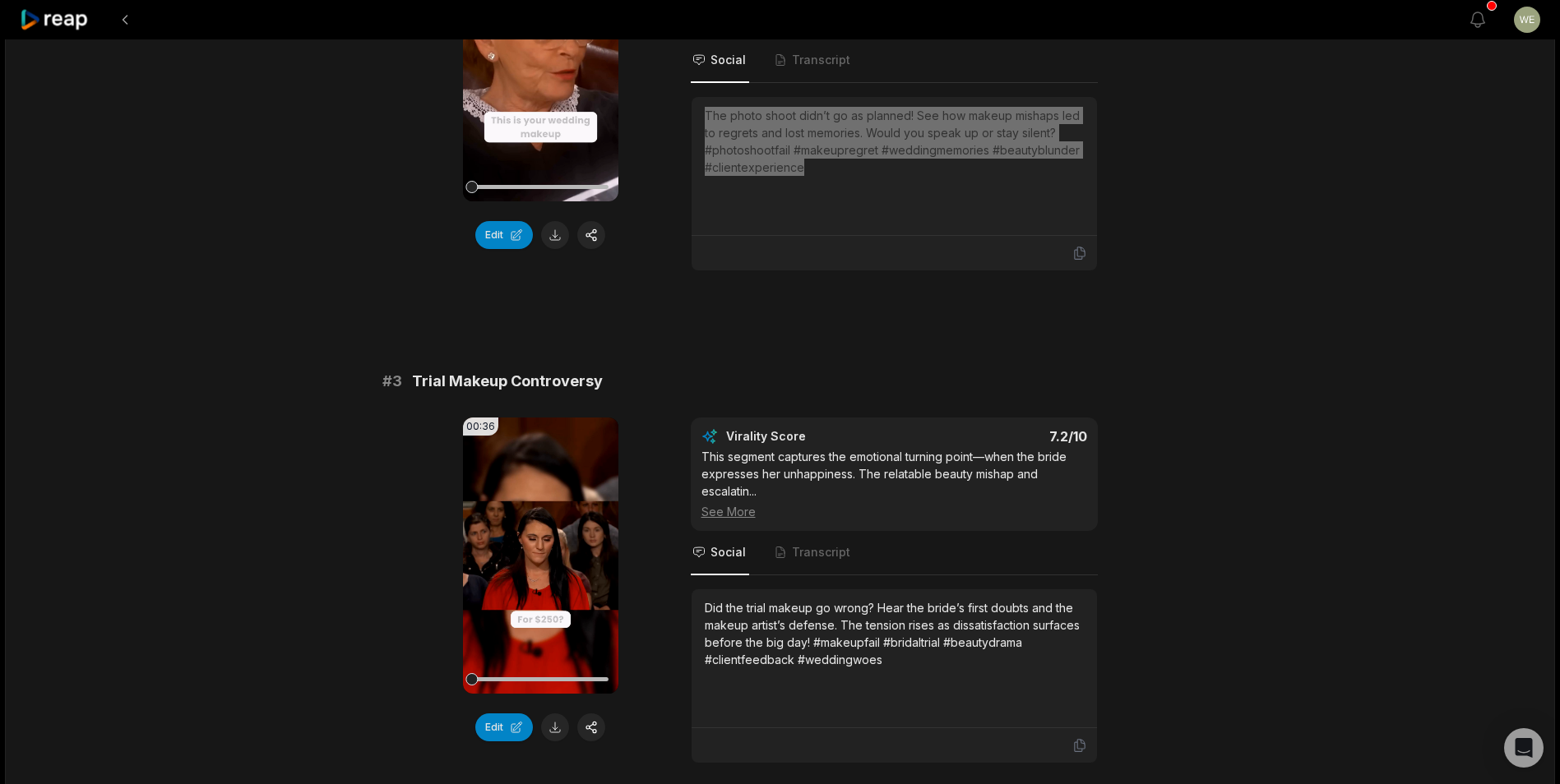
scroll to position [925, 0]
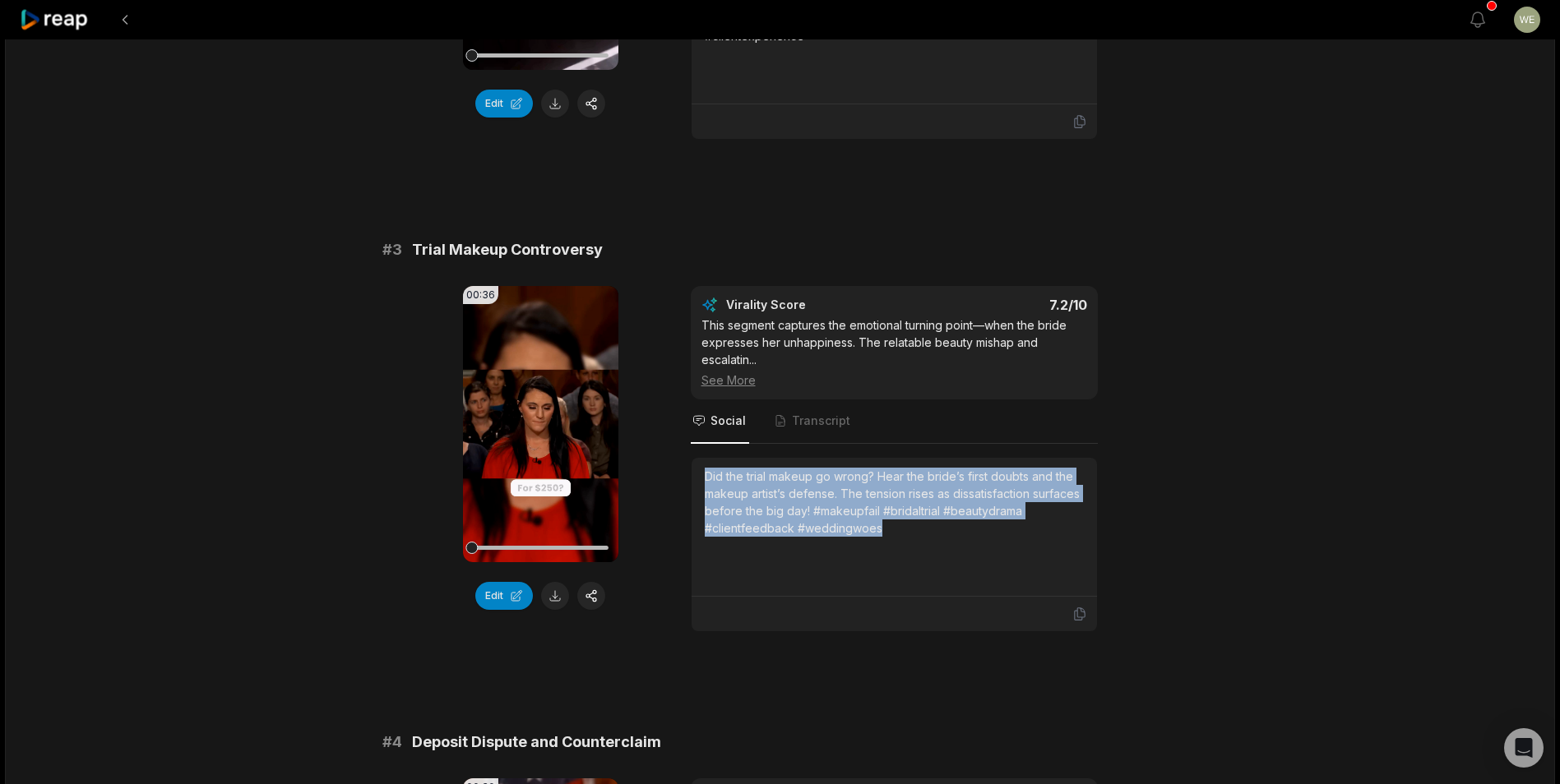
drag, startPoint x: 704, startPoint y: 473, endPoint x: 920, endPoint y: 538, distance: 225.6
click at [920, 538] on div "Did the trial makeup go wrong? Hear the bride’s first doubts and the makeup art…" at bounding box center [894, 527] width 379 height 118
drag, startPoint x: 920, startPoint y: 538, endPoint x: 835, endPoint y: 518, distance: 87.3
copy div "Did the trial makeup go wrong? Hear the bride’s first doubts and the makeup art…"
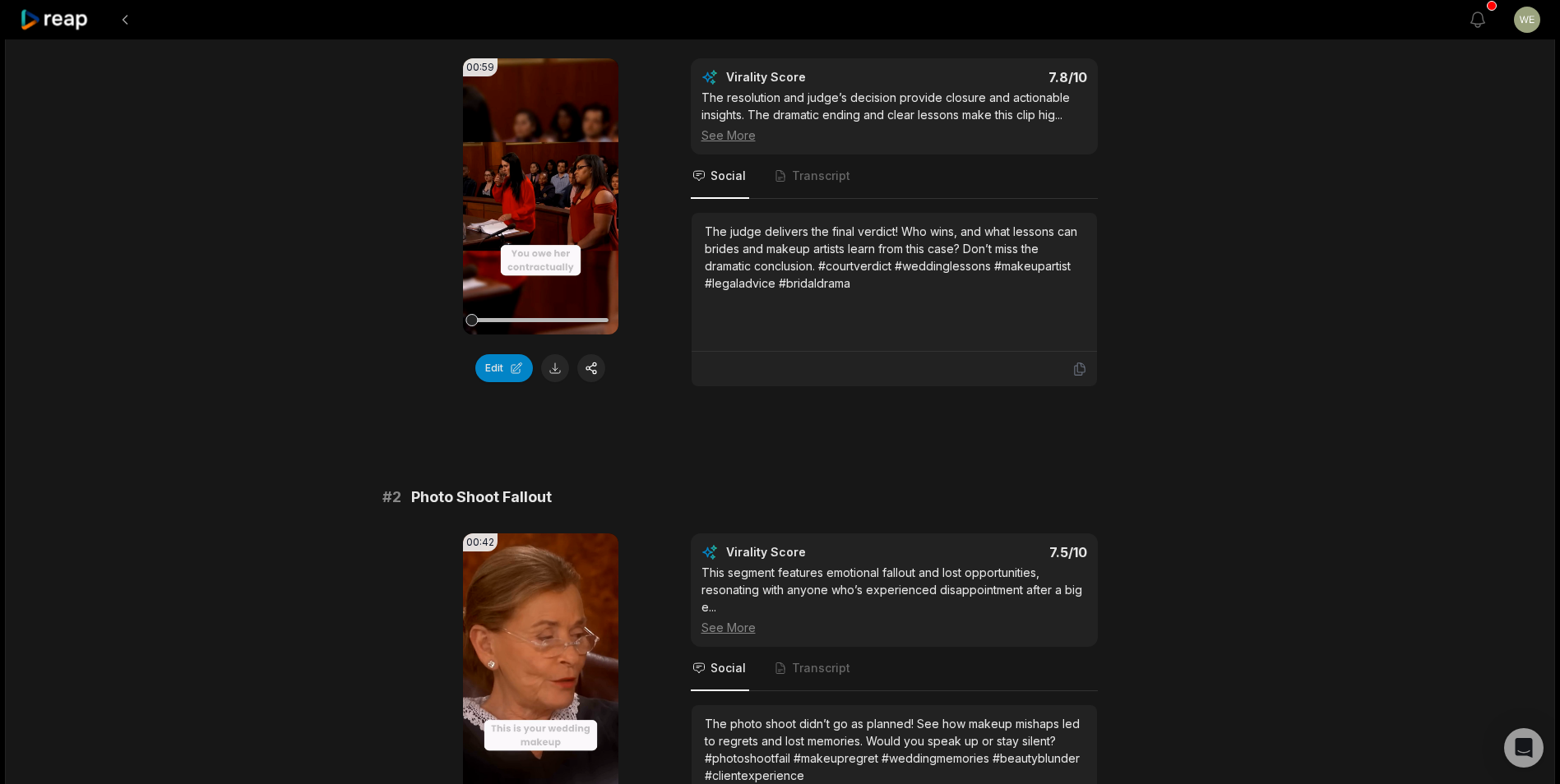
scroll to position [0, 0]
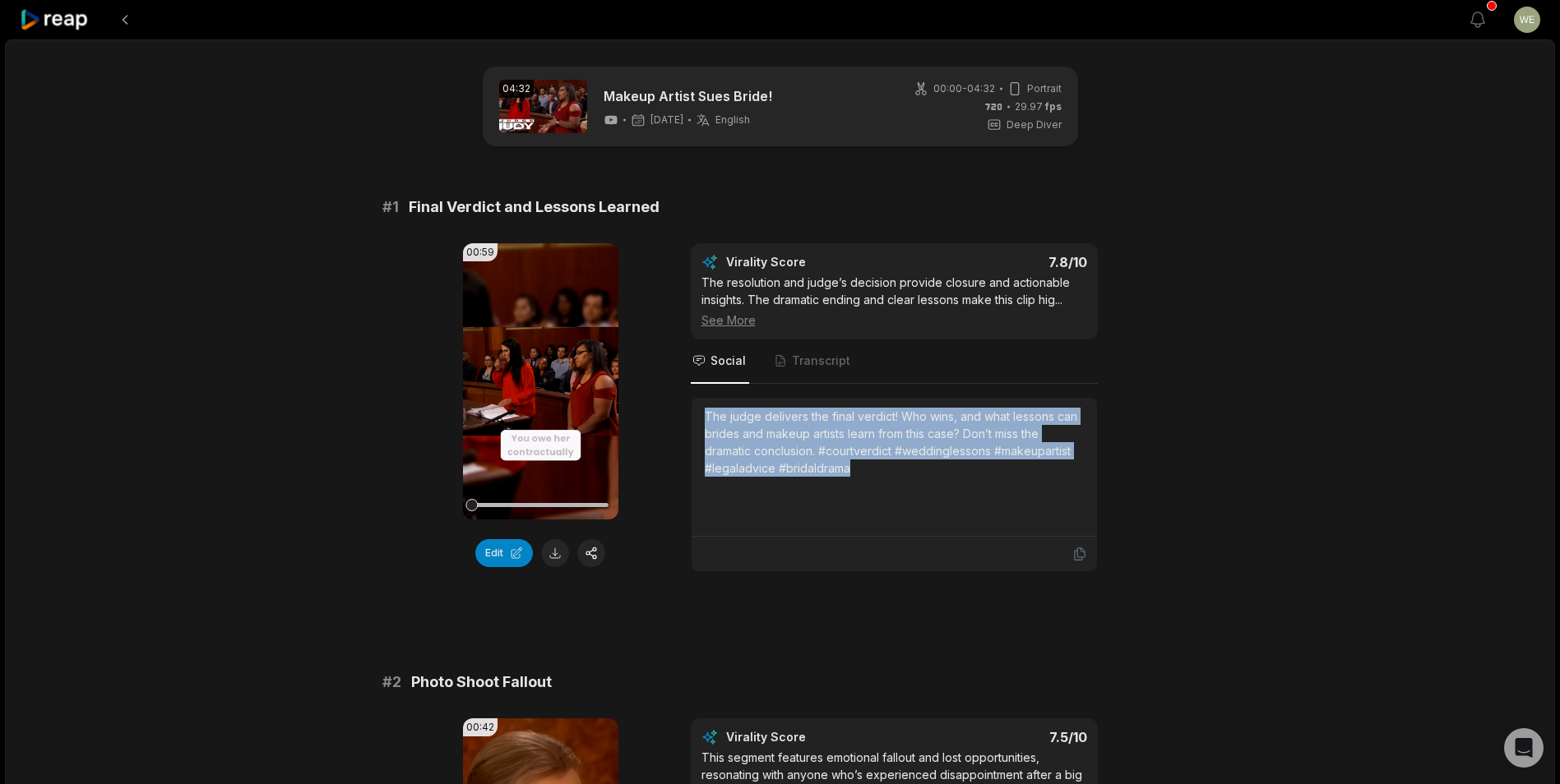
drag, startPoint x: 702, startPoint y: 408, endPoint x: 879, endPoint y: 472, distance: 188.2
click at [879, 472] on div "The judge delivers the final verdict! Who wins, and what lessons can brides and…" at bounding box center [893, 467] width 405 height 139
drag, startPoint x: 879, startPoint y: 472, endPoint x: 824, endPoint y: 457, distance: 57.0
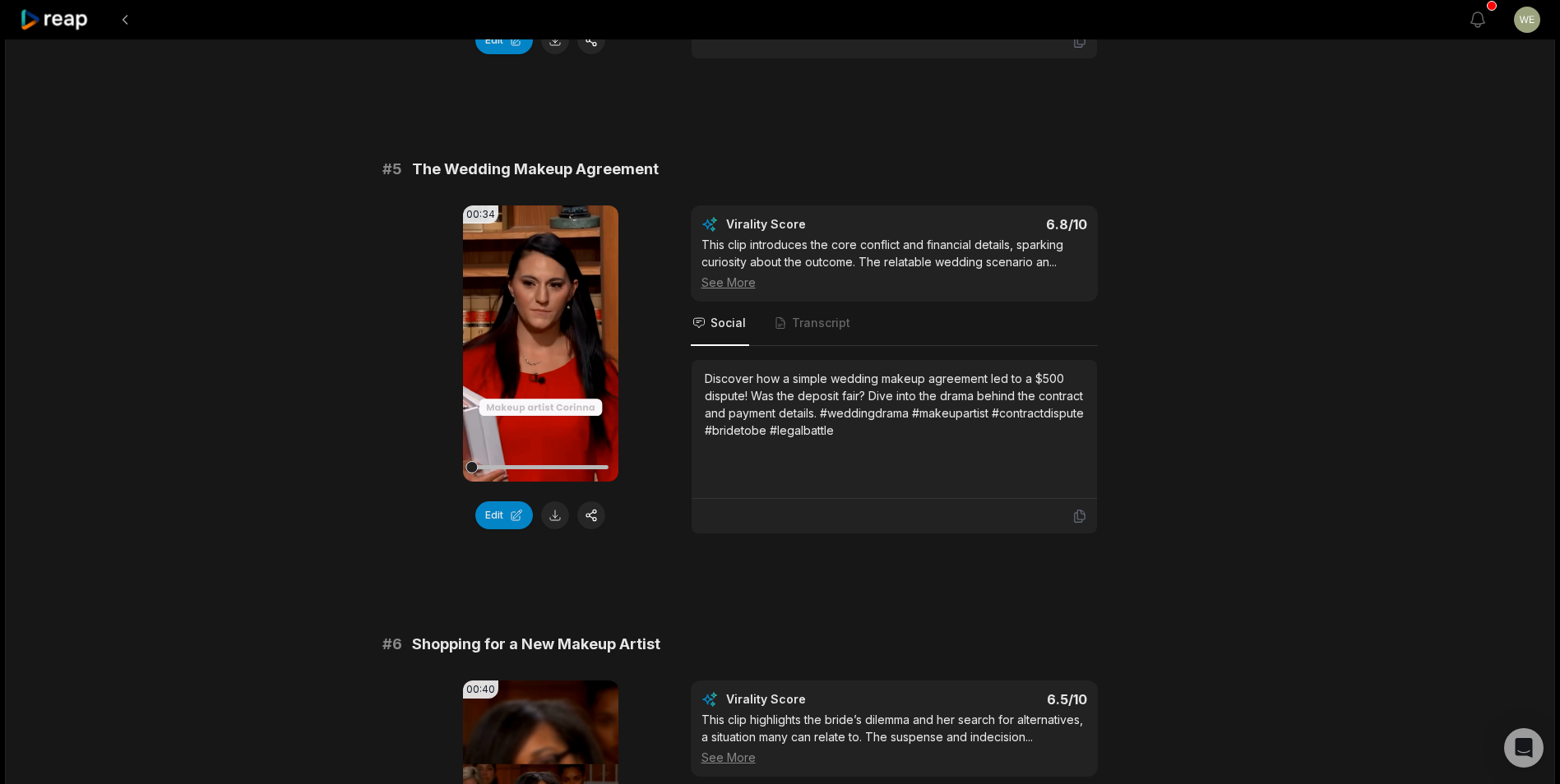
scroll to position [2302, 0]
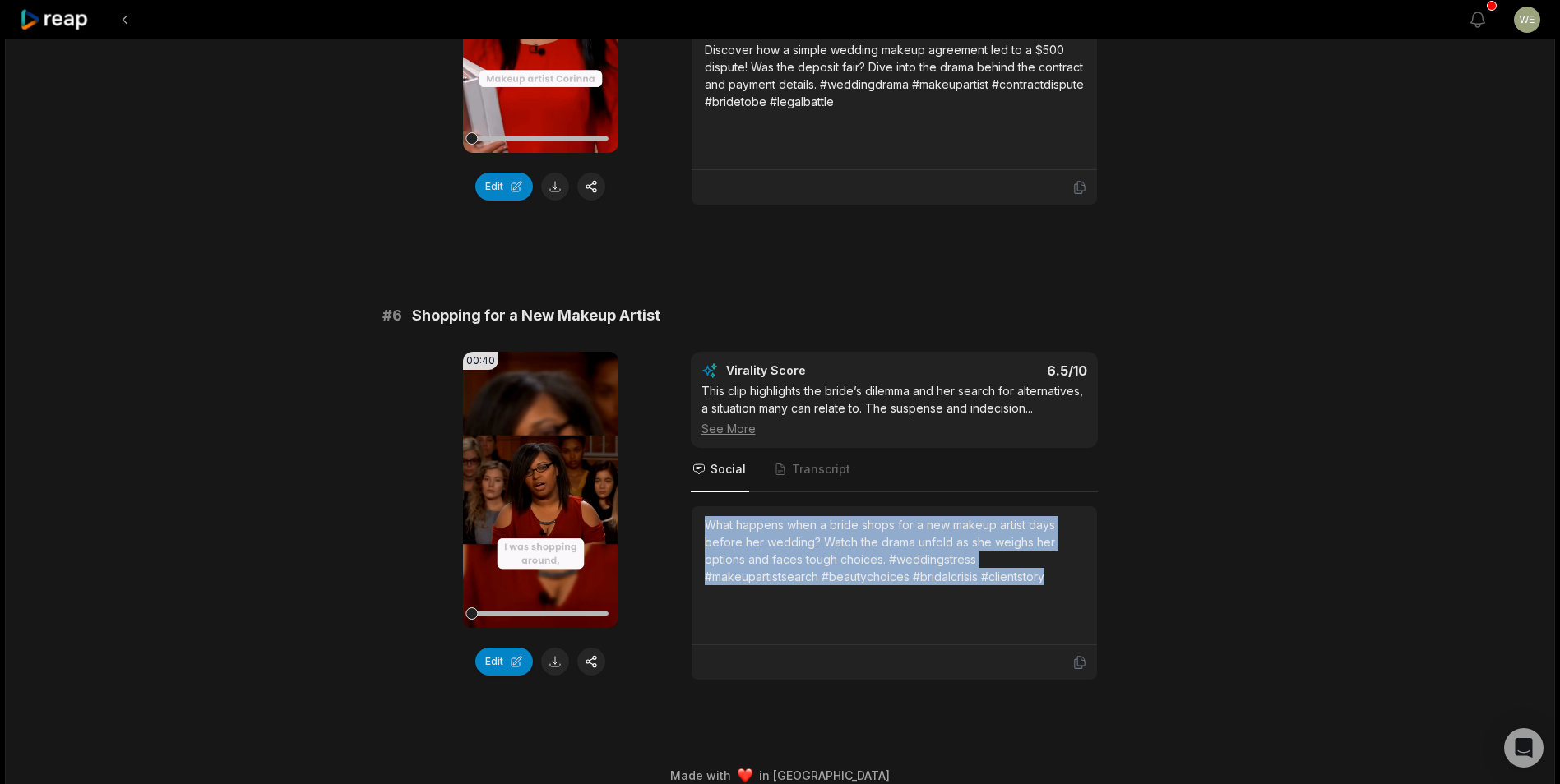
drag, startPoint x: 707, startPoint y: 523, endPoint x: 1048, endPoint y: 586, distance: 346.8
click at [1048, 586] on div "What happens when a bride shops for a new makeup artist days before her wedding…" at bounding box center [894, 575] width 379 height 118
